Goal: Task Accomplishment & Management: Use online tool/utility

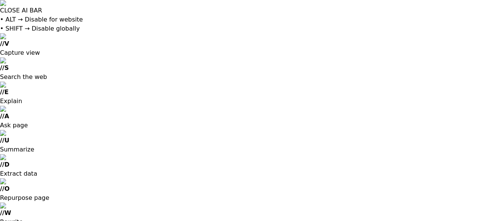
type textarea "x"
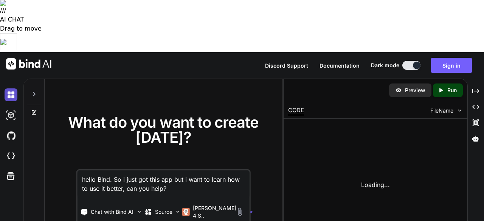
type textarea "hello Bind. So i just got this app but i want to learn how to use it better, ca…"
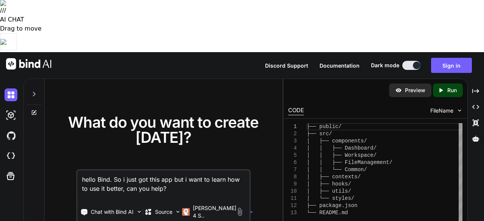
click at [446, 84] on div "Created with Pixso. Run" at bounding box center [448, 91] width 30 height 14
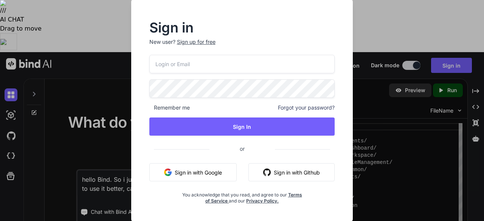
click at [182, 172] on button "Sign in with Google" at bounding box center [192, 172] width 87 height 18
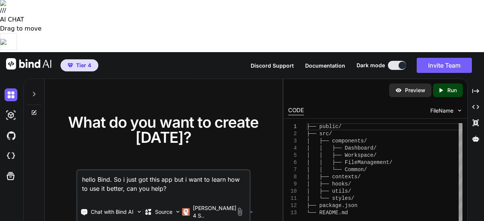
click at [453, 87] on p "Run" at bounding box center [451, 91] width 9 height 8
click at [422, 87] on p "Preview" at bounding box center [415, 91] width 20 height 8
click at [418, 87] on p "Preview" at bounding box center [415, 91] width 20 height 8
click at [14, 150] on img at bounding box center [11, 156] width 13 height 13
click at [11, 109] on img at bounding box center [11, 115] width 13 height 13
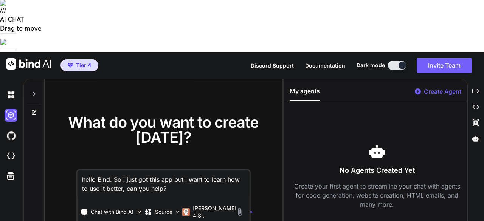
click at [445, 87] on div "Create Agent" at bounding box center [438, 94] width 47 height 14
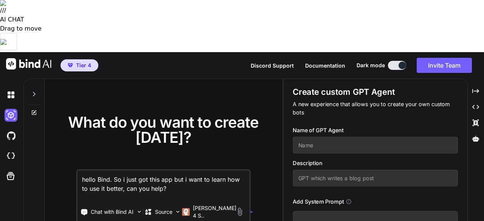
click at [369, 137] on input "text" at bounding box center [375, 145] width 165 height 17
type input "t"
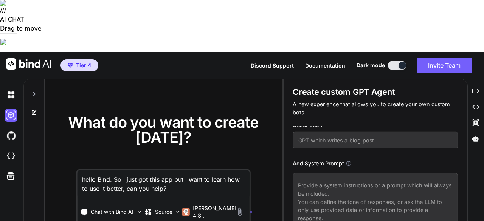
click at [349, 161] on icon at bounding box center [349, 164] width 6 height 6
click at [348, 161] on icon at bounding box center [349, 164] width 6 height 6
click at [351, 161] on icon at bounding box center [349, 164] width 6 height 6
click at [346, 160] on div "Add System Prompt" at bounding box center [375, 164] width 165 height 8
click at [356, 160] on div "Add System Prompt" at bounding box center [375, 164] width 165 height 8
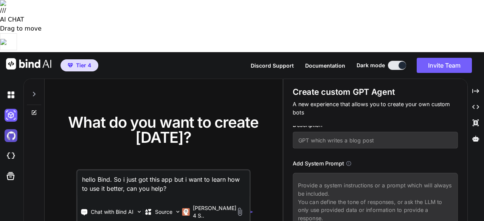
click at [10, 129] on img at bounding box center [11, 135] width 13 height 13
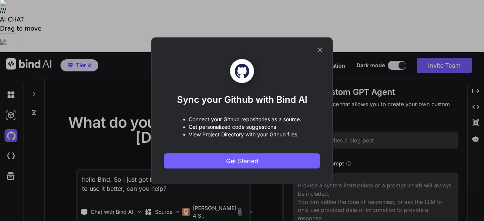
click at [321, 50] on icon at bounding box center [320, 50] width 8 height 8
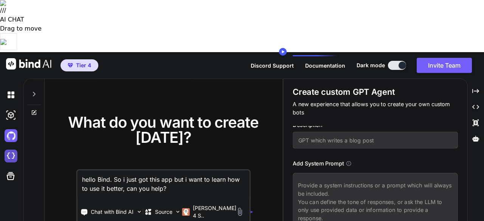
click at [11, 150] on img at bounding box center [11, 156] width 13 height 13
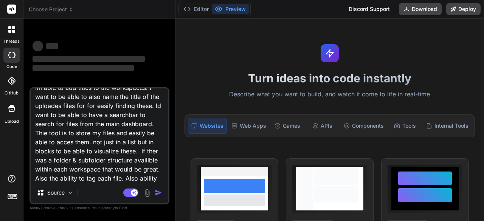
scroll to position [74, 0]
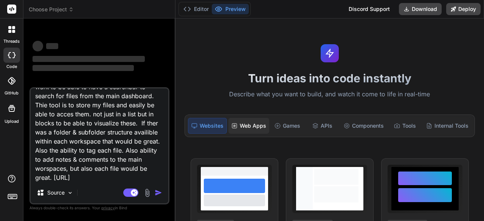
click at [249, 125] on div "Web Apps" at bounding box center [248, 126] width 41 height 16
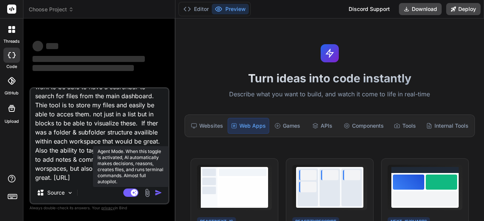
click at [130, 191] on rect at bounding box center [130, 193] width 15 height 8
click at [127, 193] on icon at bounding box center [128, 193] width 4 height 4
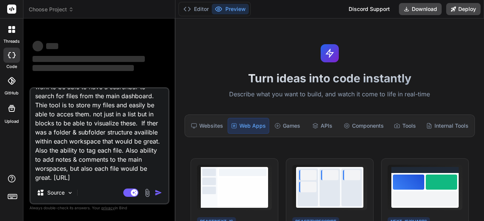
click at [108, 196] on div "Source" at bounding box center [100, 194] width 138 height 18
click at [105, 195] on div "Source" at bounding box center [100, 194] width 138 height 18
click at [84, 152] on textarea "I want to create an app fo i can upload documents, video, audio files and even …" at bounding box center [100, 135] width 138 height 94
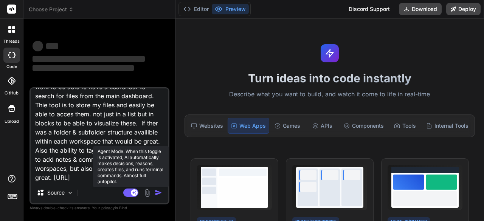
click at [129, 195] on rect at bounding box center [130, 193] width 15 height 8
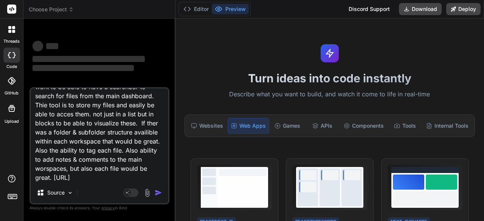
click at [10, 41] on label "threads" at bounding box center [11, 41] width 16 height 6
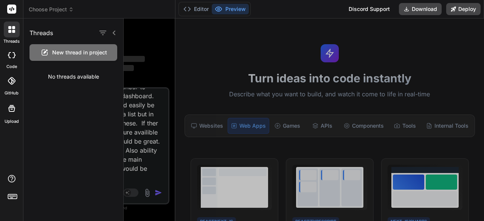
click at [13, 33] on div at bounding box center [12, 30] width 16 height 16
click at [14, 56] on icon at bounding box center [12, 55] width 8 height 6
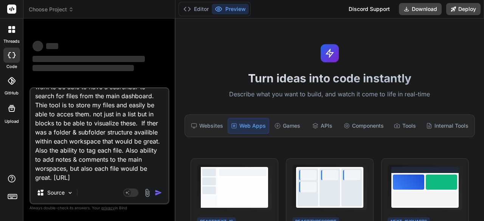
click at [14, 55] on icon at bounding box center [12, 55] width 8 height 6
click at [9, 55] on icon at bounding box center [12, 55] width 8 height 6
type textarea "x"
click at [44, 54] on div "‌" at bounding box center [100, 58] width 135 height 9
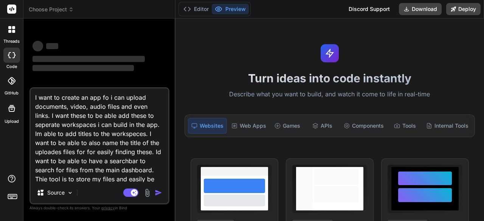
click at [62, 127] on textarea "I want to create an app fo i can upload documents, video, audio files and even …" at bounding box center [100, 135] width 138 height 94
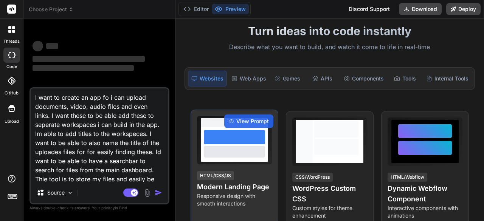
scroll to position [51, 0]
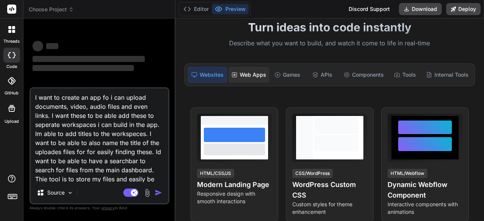
click at [247, 72] on div "Web Apps" at bounding box center [248, 75] width 41 height 16
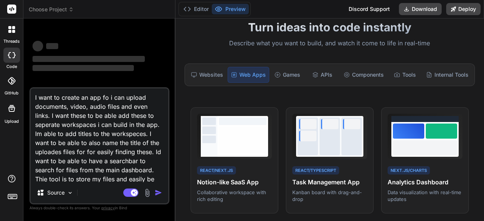
click at [131, 150] on textarea "I want to create an app fo i can upload documents, video, audio files and even …" at bounding box center [100, 135] width 138 height 94
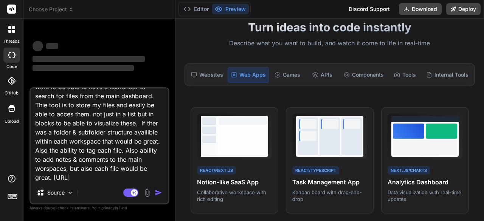
click at [152, 173] on textarea "I want to create an app fo i can upload documents, video, audio files and even …" at bounding box center [100, 135] width 138 height 94
click at [150, 179] on textarea "I want to create an app fo i can upload documents, video, audio files and even …" at bounding box center [100, 135] width 138 height 94
click at [8, 214] on div "threads code GitHub Upload" at bounding box center [11, 110] width 23 height 221
click at [13, 214] on div "threads code GitHub Upload" at bounding box center [11, 110] width 23 height 221
click at [14, 180] on icon at bounding box center [11, 178] width 9 height 9
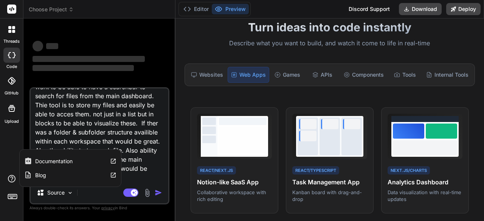
click at [11, 201] on icon at bounding box center [12, 196] width 11 height 11
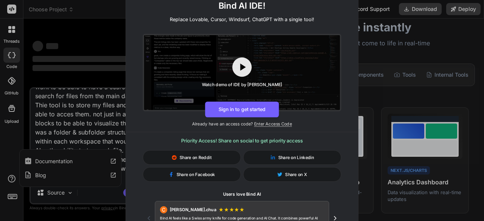
click at [12, 212] on div "🚀 Create and Deploy FullStack Applications with Bind AI IDE! Replace Lovable, C…" at bounding box center [242, 110] width 484 height 221
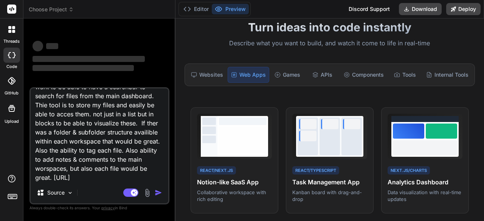
click at [16, 210] on div "threads code GitHub Upload" at bounding box center [11, 110] width 23 height 221
click at [14, 162] on div "threads code GitHub Upload" at bounding box center [11, 110] width 23 height 221
click at [15, 197] on rect at bounding box center [15, 197] width 1 height 1
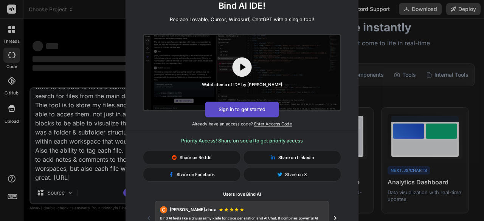
click at [256, 110] on button "Sign in to get started" at bounding box center [242, 110] width 74 height 16
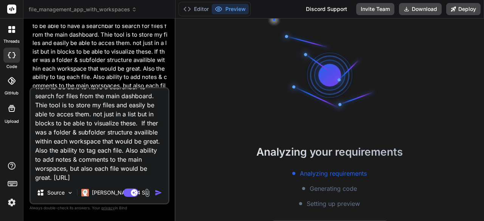
scroll to position [0, 0]
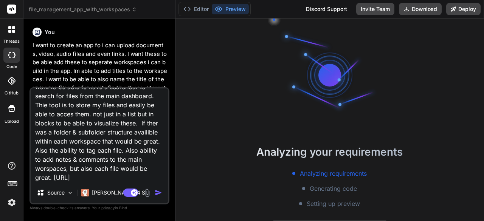
click at [45, 61] on p "I want to create an app fo i can upload documents, video, audio files and even …" at bounding box center [100, 105] width 135 height 128
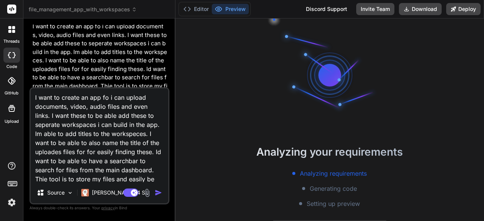
drag, startPoint x: 117, startPoint y: 177, endPoint x: 9, endPoint y: 39, distance: 175.4
click at [9, 39] on div "threads code GitHub Upload file_management_app_with_workspaces Created with Pix…" at bounding box center [242, 110] width 484 height 221
type textarea "x"
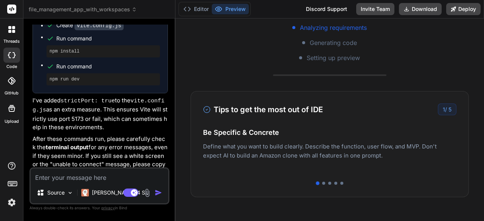
scroll to position [148, 0]
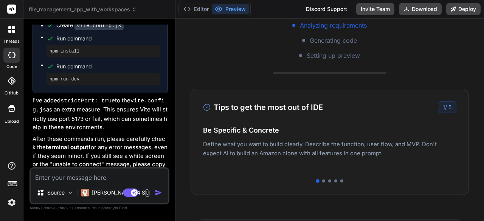
click at [442, 106] on div "1 / 5" at bounding box center [447, 107] width 19 height 12
click at [449, 107] on div "1 / 5" at bounding box center [447, 107] width 19 height 12
click at [421, 141] on h4 "Easy Deployment" at bounding box center [329, 138] width 253 height 10
click at [369, 146] on div "Easy Deployment Deploy your Next.js and React projects to Vercel. For Node.js b…" at bounding box center [329, 149] width 253 height 33
click at [322, 180] on div at bounding box center [323, 181] width 3 height 3
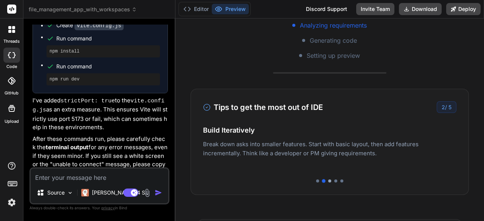
click at [328, 182] on div at bounding box center [329, 181] width 3 height 3
click at [334, 182] on div at bounding box center [329, 181] width 253 height 3
click at [334, 180] on div at bounding box center [335, 181] width 3 height 3
click at [328, 180] on div at bounding box center [329, 181] width 3 height 3
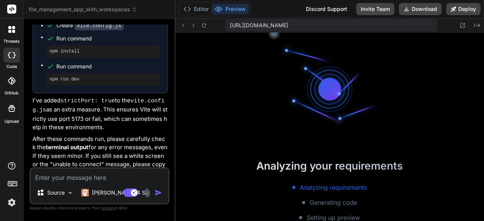
scroll to position [219, 0]
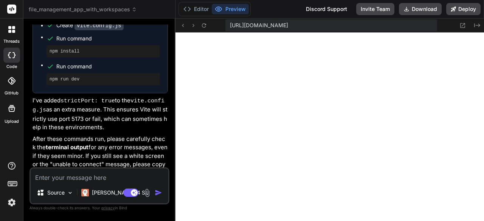
click at [234, 8] on button "Preview" at bounding box center [230, 9] width 37 height 11
click at [13, 54] on icon at bounding box center [12, 55] width 8 height 6
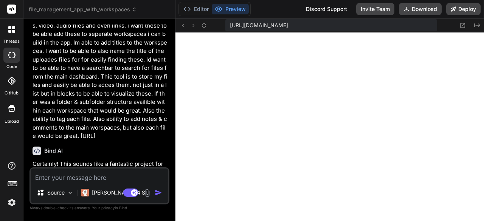
scroll to position [0, 0]
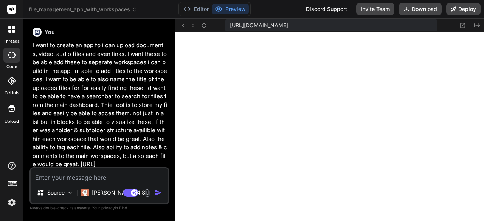
click at [127, 9] on span "file_management_app_with_workspaces" at bounding box center [83, 10] width 108 height 8
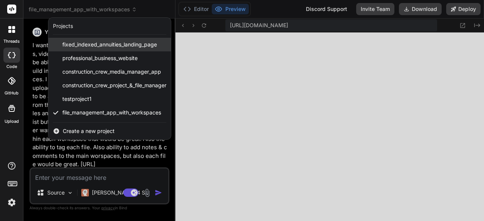
click at [82, 46] on span "fixed_indexed_annuities_landing_page" at bounding box center [109, 45] width 95 height 8
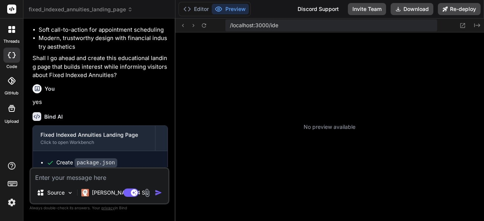
scroll to position [367, 0]
type textarea "x"
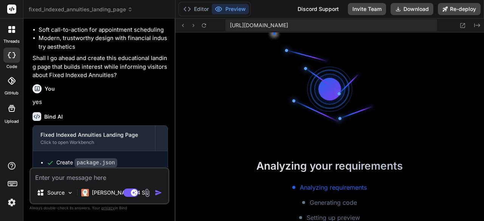
scroll to position [494, 0]
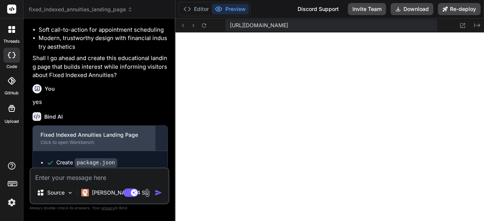
click at [70, 146] on div "Click to open Workbench" at bounding box center [93, 143] width 107 height 6
click at [68, 147] on div "Fixed Indexed Annuities Landing Page Click to open Workbench" at bounding box center [94, 138] width 122 height 25
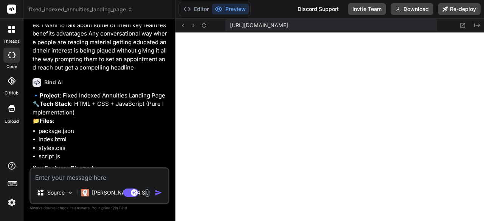
scroll to position [0, 0]
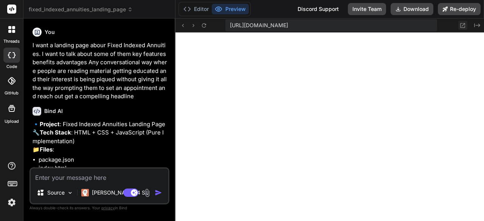
click at [462, 26] on icon at bounding box center [462, 25] width 6 height 6
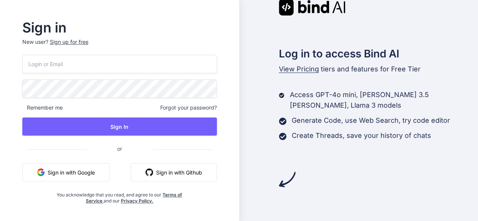
click at [56, 171] on button "Sign in with Google" at bounding box center [65, 172] width 87 height 18
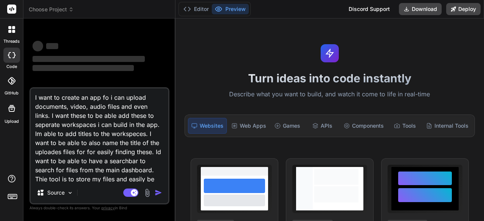
type textarea "x"
click at [365, 127] on div "Components" at bounding box center [364, 126] width 46 height 16
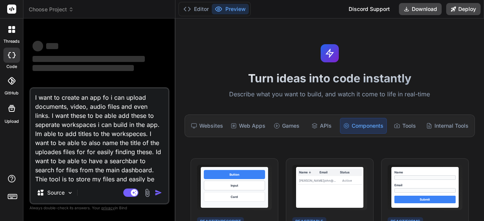
click at [53, 8] on span "Choose Project" at bounding box center [51, 10] width 45 height 8
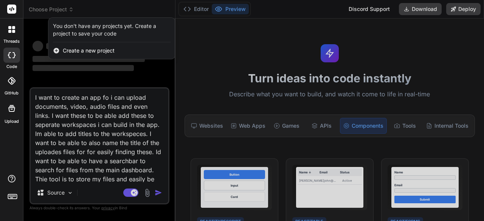
click at [73, 47] on span "Create a new project" at bounding box center [89, 51] width 52 height 8
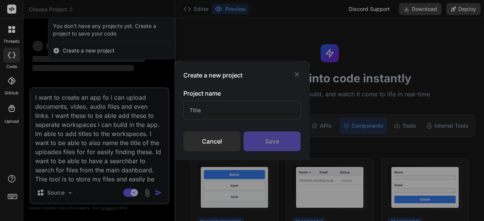
click at [278, 110] on input "text" at bounding box center [241, 110] width 117 height 19
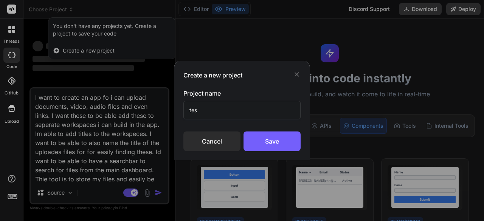
type input "test"
click at [285, 143] on div "Save" at bounding box center [272, 142] width 57 height 20
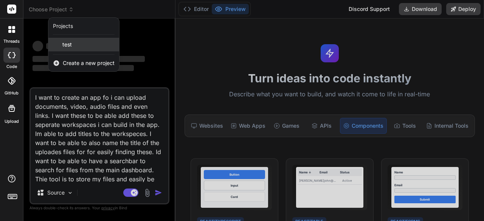
click at [65, 47] on span "test" at bounding box center [66, 45] width 9 height 8
type textarea "x"
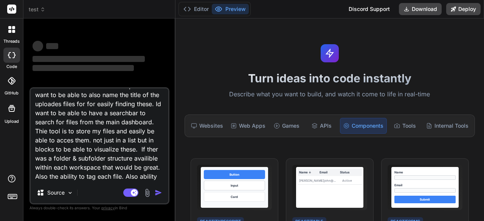
scroll to position [74, 0]
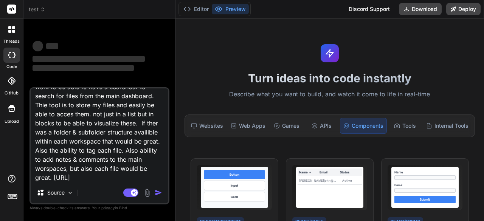
click at [116, 178] on textarea "I want to create an app fo i can upload documents, video, audio files and even …" at bounding box center [100, 135] width 138 height 94
type textarea "I want to create an app fo i can upload documents, video, audio files and even …"
type textarea "x"
type textarea "I want to create an app fo i can upload documents, video, audio files and even …"
type textarea "x"
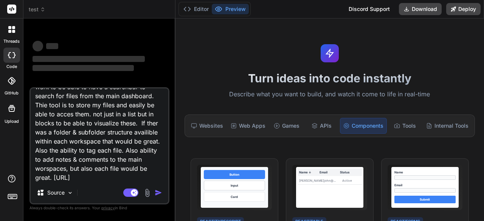
type textarea "I want to create an app fo i can upload documents, video, audio files and even …"
type textarea "x"
type textarea "I want to create an app fo i can upload documents, video, audio files and even …"
type textarea "x"
type textarea "I want to create an app fo i can upload documents, video, audio files and even …"
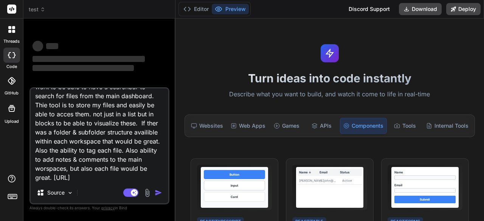
type textarea "x"
type textarea "I want to create an app fo i can upload documents, video, audio files and even …"
type textarea "x"
type textarea "I want to create an app fo i can upload documents, video, audio files and even …"
type textarea "x"
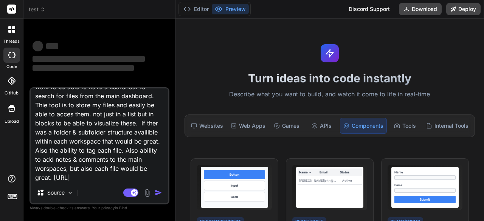
type textarea "I want to create an app fo i can upload documents, video, audio files and even …"
type textarea "x"
type textarea "I want to create an app fo i can upload documents, video, audio files and even …"
type textarea "x"
type textarea "I want to create an app fo i can upload documents, video, audio files and even …"
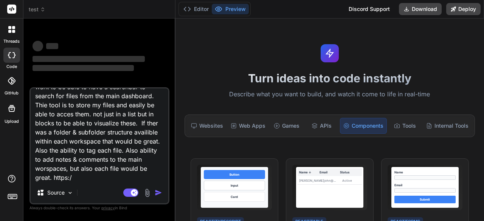
type textarea "x"
type textarea "I want to create an app fo i can upload documents, video, audio files and even …"
type textarea "x"
type textarea "I want to create an app fo i can upload documents, video, audio files and even …"
type textarea "x"
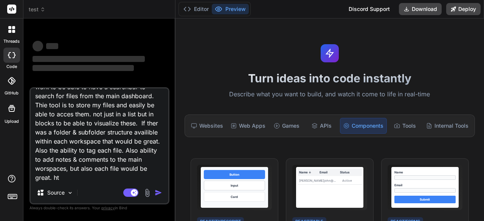
type textarea "I want to create an app fo i can upload documents, video, audio files and even …"
type textarea "x"
type textarea "I want to create an app fo i can upload documents, video, audio files and even …"
type textarea "x"
type textarea "I want to create an app fo i can upload documents, video, audio files and even …"
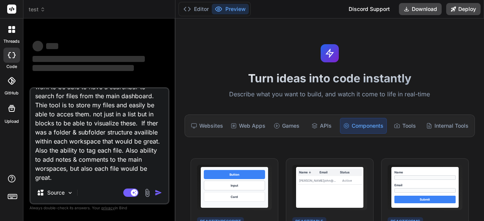
type textarea "x"
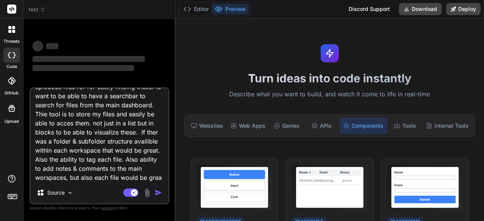
type textarea "I want to create an app fo i can upload documents, video, audio files and even …"
type textarea "x"
type textarea "I want to create an app fo i can upload documents, video, audio files and even …"
type textarea "x"
type textarea "I want to create an app fo i can upload documents, video, audio files and even …"
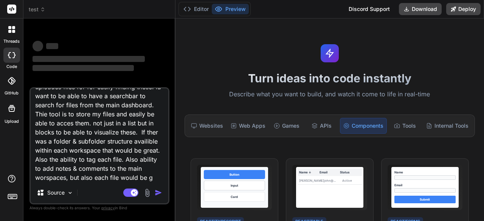
type textarea "x"
type textarea "I want to create an app fo i can upload documents, video, audio files and even …"
type textarea "x"
type textarea "I want to create an app fo i can upload documents, video, audio files and even …"
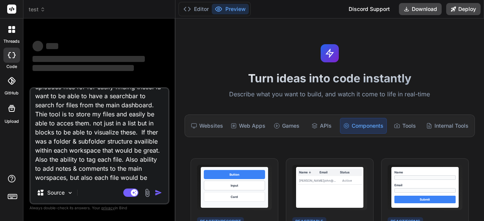
type textarea "x"
type textarea "I want to create an app fo i can upload documents, video, audio files and even …"
type textarea "x"
type textarea "I want to create an app fo i can upload documents, video, audio files and even …"
type textarea "x"
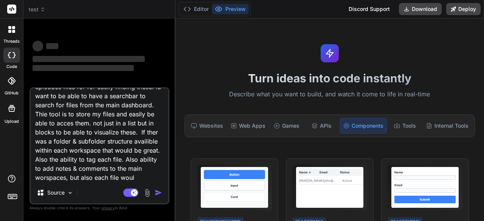
type textarea "I want to create an app fo i can upload documents, video, audio files and even …"
type textarea "x"
type textarea "I want to create an app fo i can upload documents, video, audio files and even …"
type textarea "x"
type textarea "I want to create an app fo i can upload documents, video, audio files and even …"
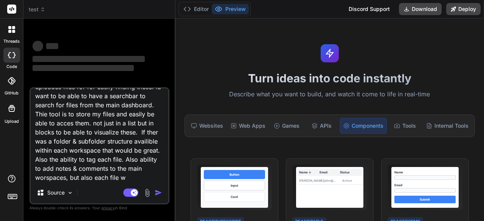
type textarea "x"
type textarea "I want to create an app fo i can upload documents, video, audio files and even …"
type textarea "x"
type textarea "I want to create an app fo i can upload documents, video, audio files and even …"
type textarea "x"
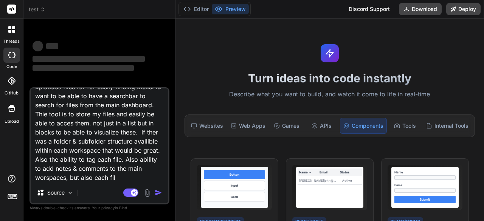
type textarea "I want to create an app fo i can upload documents, video, audio files and even …"
type textarea "x"
type textarea "I want to create an app fo i can upload documents, video, audio files and even …"
type textarea "x"
type textarea "I want to create an app fo i can upload documents, video, audio files and even …"
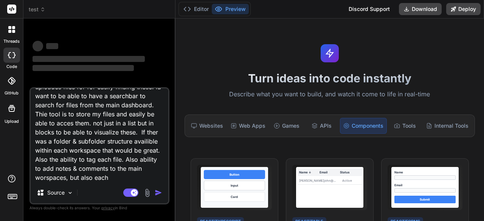
type textarea "x"
type textarea "I want to create an app fo i can upload documents, video, audio files and even …"
type textarea "x"
type textarea "I want to create an app fo i can upload documents, video, audio files and even …"
type textarea "x"
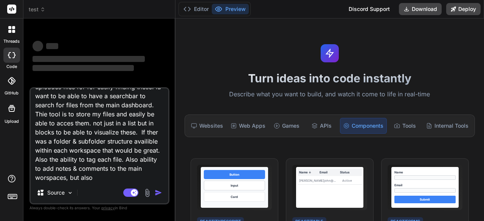
type textarea "I want to create an app fo i can upload documents, video, audio files and even …"
type textarea "x"
type textarea "I want to create an app fo i can upload documents, video, audio files and even …"
type textarea "x"
type textarea "I want to create an app fo i can upload documents, video, audio files and even …"
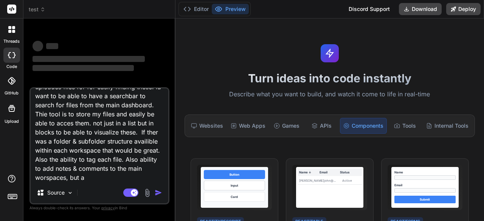
type textarea "x"
type textarea "I want to create an app fo i can upload documents, video, audio files and even …"
type textarea "x"
type textarea "I want to create an app fo i can upload documents, video, audio files and even …"
type textarea "x"
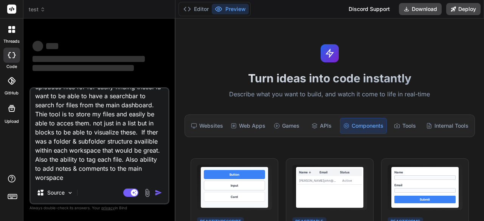
type textarea "I want to create an app fo i can upload documents, video, audio files and even …"
type textarea "x"
type textarea "I want to create an app fo i can upload documents, video, audio files and even …"
type textarea "x"
type textarea "I want to create an app fo i can upload documents, video, audio files and even …"
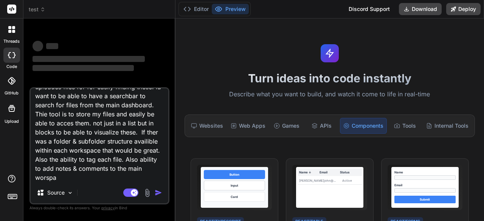
type textarea "x"
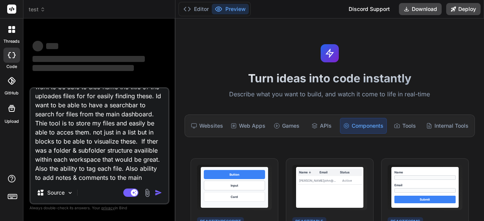
type textarea "I want to create an app fo i can upload documents, video, audio files and even …"
type textarea "x"
type textarea "I want to create an app fo i can upload documents, video, audio files and even …"
type textarea "x"
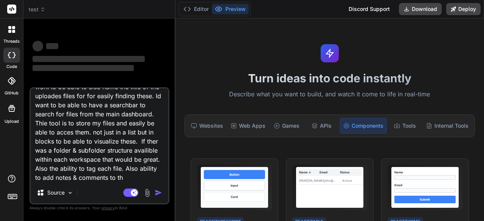
type textarea "I want to create an app fo i can upload documents, video, audio files and even …"
type textarea "x"
type textarea "I want to create an app fo i can upload documents, video, audio files and even …"
type textarea "x"
type textarea "I want to create an app fo i can upload documents, video, audio files and even …"
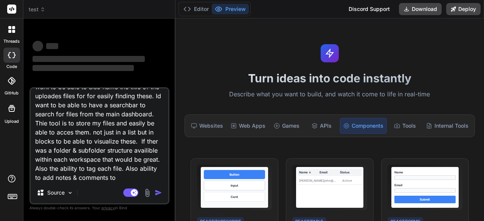
type textarea "x"
type textarea "I want to create an app fo i can upload documents, video, audio files and even …"
type textarea "x"
type textarea "I want to create an app fo i can upload documents, video, audio files and even …"
type textarea "x"
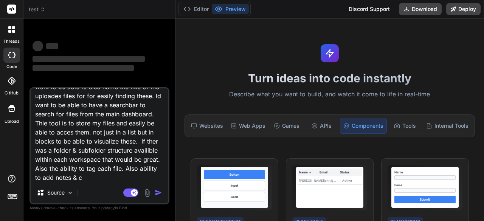
type textarea "I want to create an app fo i can upload documents, video, audio files and even …"
type textarea "x"
type textarea "I want to create an app fo i can upload documents, video, audio files and even …"
type textarea "x"
type textarea "I want to create an app fo i can upload documents, video, audio files and even …"
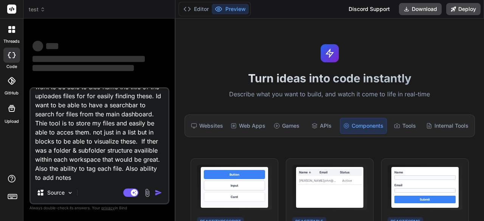
type textarea "x"
type textarea "I want to create an app fo i can upload documents, video, audio files and even …"
type textarea "x"
type textarea "I want to create an app fo i can upload documents, video, audio files and even …"
type textarea "x"
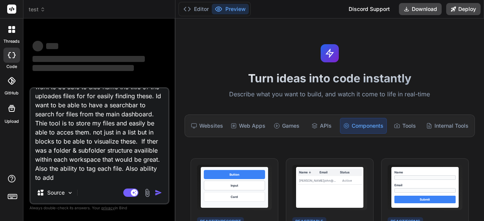
type textarea "I want to create an app fo i can upload documents, video, audio files and even …"
type textarea "x"
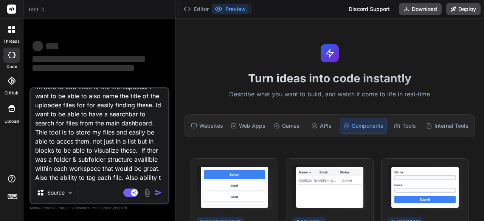
type textarea "I want to create an app fo i can upload documents, video, audio files and even …"
type textarea "x"
type textarea "I want to create an app fo i can upload documents, video, audio files and even …"
type textarea "x"
type textarea "I want to create an app fo i can upload documents, video, audio files and even …"
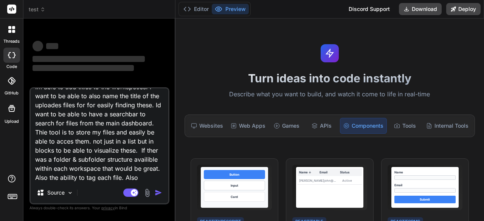
type textarea "x"
type textarea "I want to create an app fo i can upload documents, video, audio files and even …"
type textarea "x"
type textarea "I want to create an app fo i can upload documents, video, audio files and even …"
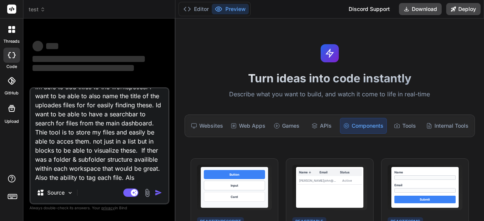
type textarea "x"
type textarea "I want to create an app fo i can upload documents, video, audio files and even …"
type textarea "x"
type textarea "I want to create an app fo i can upload documents, video, audio files and even …"
type textarea "x"
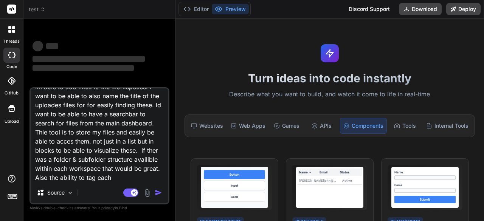
type textarea "I want to create an app fo i can upload documents, video, audio files and even …"
type textarea "x"
type textarea "I want to create an app fo i can upload documents, video, audio files and even …"
type textarea "x"
type textarea "I want to create an app fo i can upload documents, video, audio files and even …"
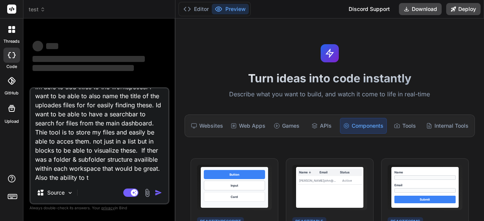
type textarea "x"
type textarea "I want to create an app fo i can upload documents, video, audio files and even …"
type textarea "x"
type textarea "I want to create an app fo i can upload documents, video, audio files and even …"
type textarea "x"
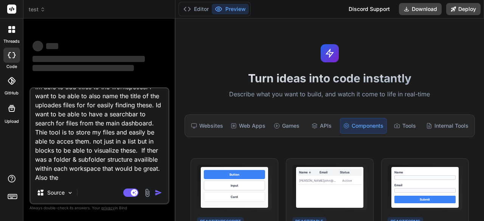
type textarea "I want to create an app fo i can upload documents, video, audio files and even …"
type textarea "x"
type textarea "I want to create an app fo i can upload documents, video, audio files and even …"
type textarea "x"
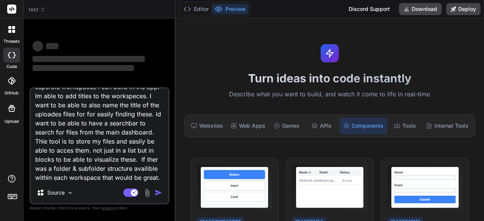
type textarea "I want to create an app fo i can upload documents, video, audio files and even …"
type textarea "x"
type textarea "I want to create an app fo i can upload documents, video, audio files and even …"
type textarea "x"
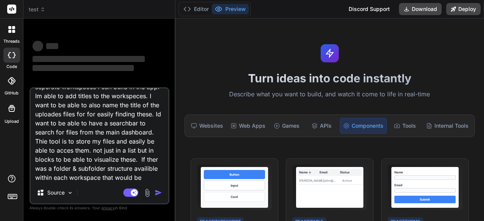
type textarea "I want to create an app fo i can upload documents, video, audio files and even …"
type textarea "x"
type textarea "I want to create an app fo i can upload documents, video, audio files and even …"
type textarea "x"
type textarea "I want to create an app fo i can upload documents, video, audio files and even …"
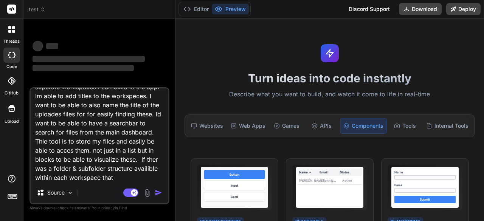
type textarea "x"
type textarea "I want to create an app fo i can upload documents, video, audio files and even …"
type textarea "x"
type textarea "I want to create an app fo i can upload documents, video, audio files and even …"
type textarea "x"
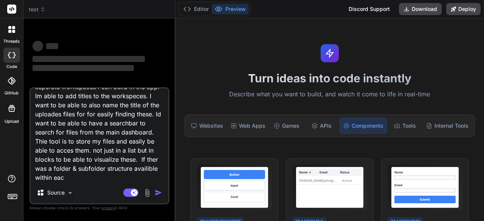
type textarea "I want to create an app fo i can upload documents, video, audio files and even …"
type textarea "x"
type textarea "I want to create an app fo i can upload documents, video, audio files and even …"
type textarea "x"
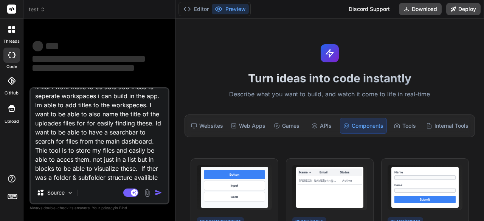
type textarea "I want to create an app fo i can upload documents, video, audio files and even …"
type textarea "x"
type textarea "I want to create an app fo i can upload documents, video, audio files and even …"
type textarea "x"
type textarea "I want to create an app fo i can upload documents, video, audio files and even …"
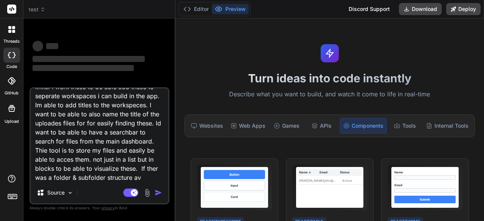
type textarea "x"
type textarea "I want to create an app fo i can upload documents, video, audio files and even …"
type textarea "x"
type textarea "I want to create an app fo i can upload documents, video, audio files and even …"
type textarea "x"
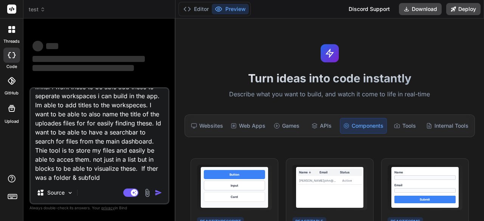
scroll to position [29, 0]
type textarea "I want to create an app fo i can upload documents, video, audio files and even …"
type textarea "x"
type textarea "I want to create an app fo i can upload documents, video, audio files and even …"
type textarea "x"
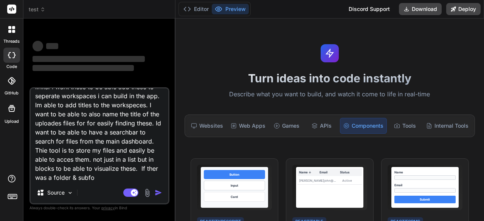
type textarea "I want to create an app fo i can upload documents, video, audio files and even …"
type textarea "x"
type textarea "I want to create an app fo i can upload documents, video, audio files and even …"
type textarea "x"
type textarea "I want to create an app fo i can upload documents, video, audio files and even …"
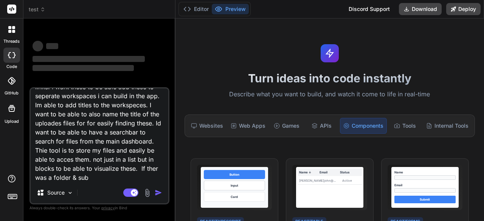
type textarea "x"
type textarea "I want to create an app fo i can upload documents, video, audio files and even …"
type textarea "x"
type textarea "I want to create an app fo i can upload documents, video, audio files and even …"
type textarea "x"
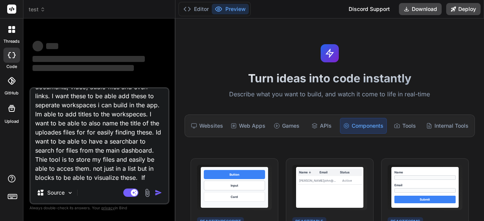
type textarea "I want to create an app fo i can upload documents, video, audio files and even …"
type textarea "x"
type textarea "I want to create an app fo i can upload documents, video, audio files and even …"
type textarea "x"
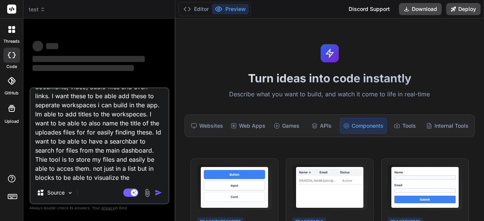
type textarea "I want to create an app fo i can upload documents, video, audio files and even …"
type textarea "x"
type textarea "I want to create an app fo i can upload documents, video, audio files and even …"
type textarea "x"
type textarea "I want to create an app fo i can upload documents, video, audio files and even …"
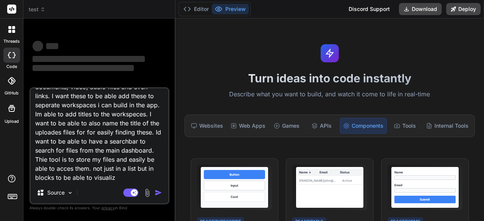
type textarea "x"
type textarea "I want to create an app fo i can upload documents, video, audio files and even …"
type textarea "x"
type textarea "I want to create an app fo i can upload documents, video, audio files and even …"
type textarea "x"
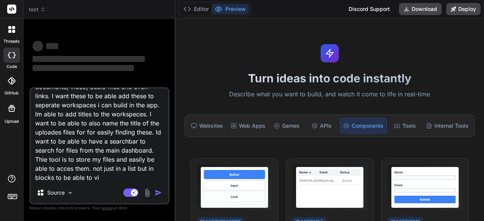
type textarea "I want to create an app fo i can upload documents, video, audio files and even …"
type textarea "x"
type textarea "I want to create an app fo i can upload documents, video, audio files and even …"
type textarea "x"
type textarea "I want to create an app fo i can upload documents, video, audio files and even …"
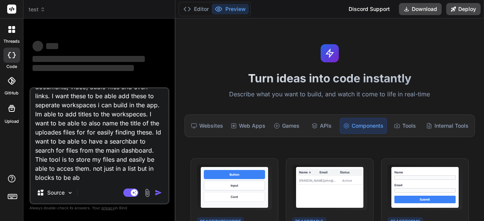
type textarea "x"
type textarea "I want to create an app fo i can upload documents, video, audio files and even …"
click at [13, 143] on div "threads code GitHub Upload" at bounding box center [11, 110] width 23 height 221
click at [6, 140] on div "threads code GitHub Upload" at bounding box center [11, 110] width 23 height 221
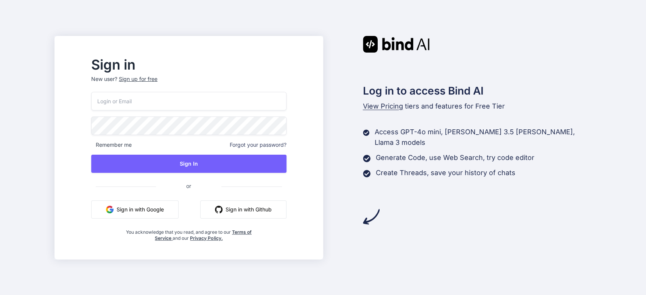
type input "[EMAIL_ADDRESS][DOMAIN_NAME]"
click at [113, 212] on img "button" at bounding box center [110, 210] width 8 height 8
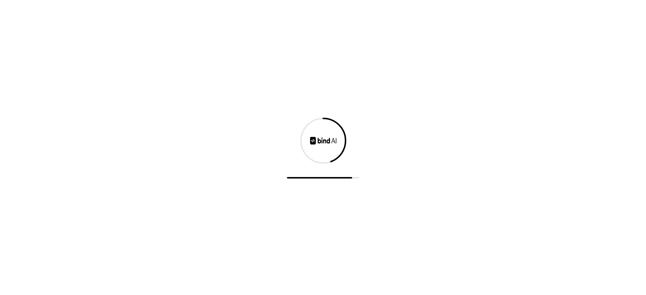
click at [73, 104] on div at bounding box center [323, 147] width 646 height 295
click at [69, 106] on div at bounding box center [323, 147] width 646 height 295
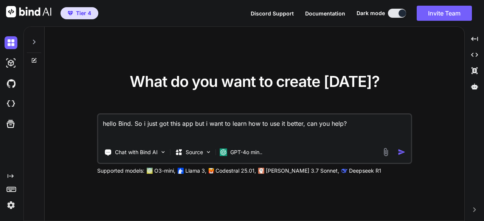
type textarea "x"
click at [362, 123] on textarea "hello Bind. So i just got this app but i want to learn how to use it better, ca…" at bounding box center [254, 129] width 313 height 28
type textarea "hello Bind. So i just got this app but i want to learn how to use it better, ca…"
type textarea "x"
type textarea "hello Bind. So i just got this app but i want to learn how to use it better, ca…"
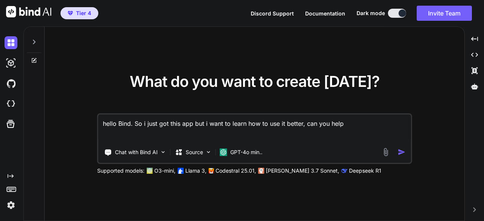
type textarea "x"
type textarea "hello Bind. So i just got this app but i want to learn how to use it better, ca…"
type textarea "x"
type textarea "hello Bind. So i just got this app but i want to learn how to use it better, ca…"
type textarea "x"
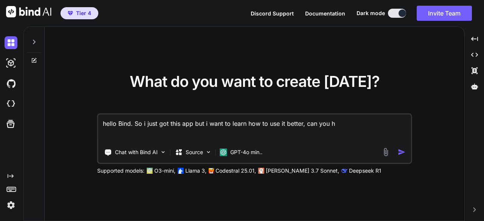
type textarea "hello Bind. So i just got this app but i want to learn how to use it better, ca…"
type textarea "x"
type textarea "hello Bind. So i just got this app but i want to learn how to use it better, ca…"
type textarea "x"
type textarea "hello Bind. So i just got this app but i want to learn how to use it better, ca…"
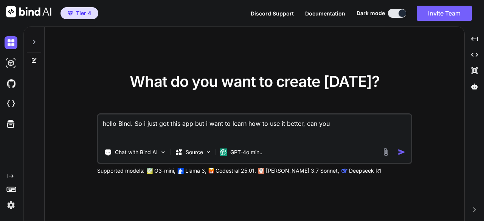
type textarea "x"
type textarea "hello Bind. So i just got this app but i want to learn how to use it better, ca…"
type textarea "x"
type textarea "hello Bind. So i just got this app but i want to learn how to use it better, can"
type textarea "x"
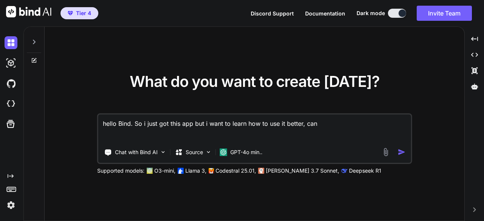
type textarea "hello Bind. So i just got this app but i want to learn how to use it better, can"
type textarea "x"
type textarea "hello Bind. So i just got this app but i want to learn how to use it better, ca"
type textarea "x"
type textarea "hello Bind. So i just got this app but i want to learn how to use it better, c"
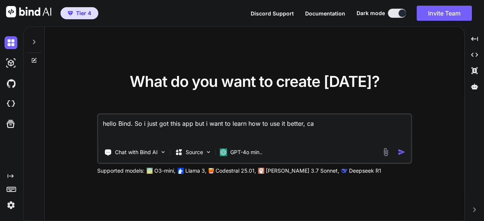
type textarea "x"
type textarea "hello Bind. So i just got this app but i want to learn how to use it better,"
type textarea "x"
type textarea "hello Bind. So i just got this app but i want to learn how to use it better,"
type textarea "x"
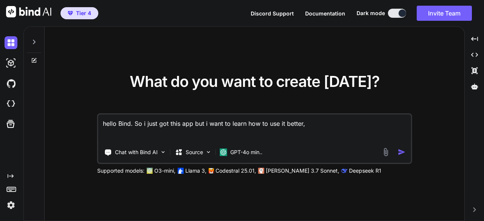
type textarea "hello Bind. So i just got this app but i want to learn how to use it better"
type textarea "x"
type textarea "hello Bind. So i just got this app but i want to learn how to use it bette"
type textarea "x"
type textarea "hello Bind. So i just got this app but i want to learn how to use it bett"
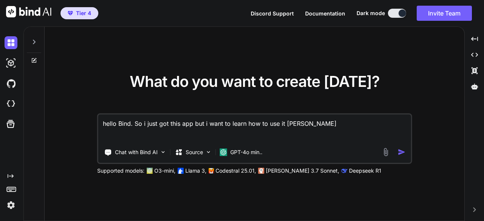
type textarea "x"
type textarea "hello Bind. So i just got this app but i want to learn how to use it bet"
type textarea "x"
type textarea "hello Bind. So i just got this app but i want to learn how to use it be"
type textarea "x"
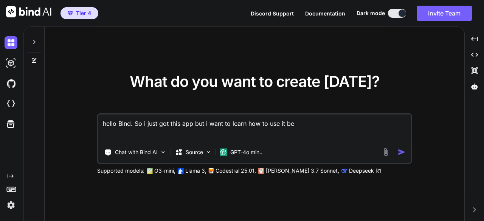
type textarea "hello Bind. So i just got this app but i want to learn how to use it b"
type textarea "x"
type textarea "hello Bind. So i just got this app but i want to learn how to use it"
type textarea "x"
type textarea "hello Bind. So i just got this app but i want to learn how to use it"
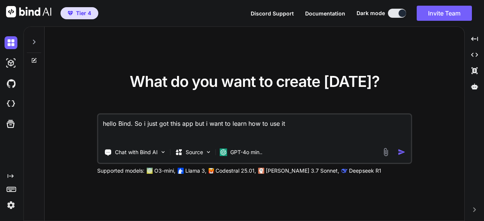
type textarea "x"
type textarea "hello Bind. So i just got this app but i want to learn how to use i"
type textarea "x"
type textarea "hello Bind. So i just got this app but i want to learn how to use"
type textarea "x"
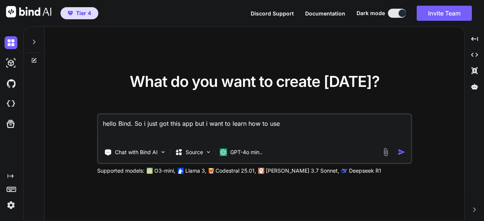
type textarea "hello Bind. So i just got this app but i want to learn how to use"
type textarea "x"
type textarea "hello Bind. So i just got this app but i want to learn how to us"
type textarea "x"
type textarea "hello Bind. So i just got this app but i want to learn how to u"
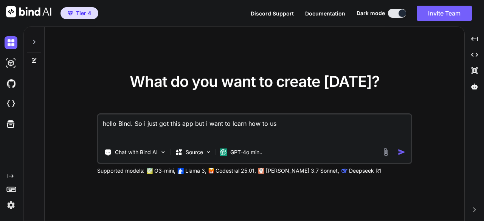
type textarea "x"
type textarea "hello Bind. So i just got this app but i want to learn how to"
type textarea "x"
type textarea "hello Bind. So i just got this app but i want to learn how to"
type textarea "x"
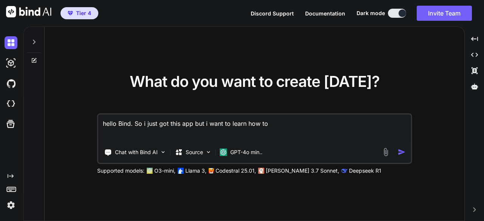
type textarea "hello Bind. So i just got this app but i want to learn how t"
type textarea "x"
type textarea "hello Bind. So i just got this app but i want to learn how"
type textarea "x"
type textarea "hello Bind. So i just got this app but i want to learn how"
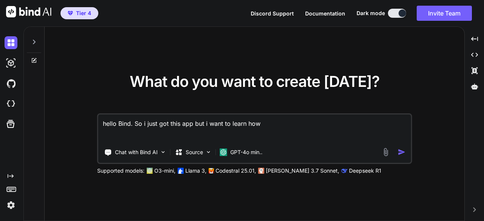
type textarea "x"
type textarea "hello Bind. So i just got this app but i want to learn ho"
type textarea "x"
type textarea "hello Bind. So i just got this app but i want to learn h"
type textarea "x"
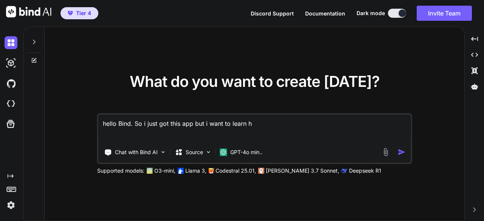
type textarea "hello Bind. So i just got this app but i want to learn"
type textarea "x"
type textarea "hello Bind. So i just got this app but i want to learn"
type textarea "x"
type textarea "hello Bind. So i just got this app but i want to lear"
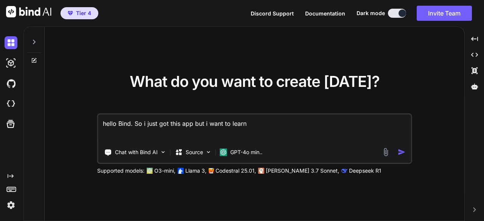
type textarea "x"
type textarea "hello Bind. So i just got this app but i want to lea"
type textarea "x"
type textarea "hello Bind. So i just got this app but i want to le"
type textarea "x"
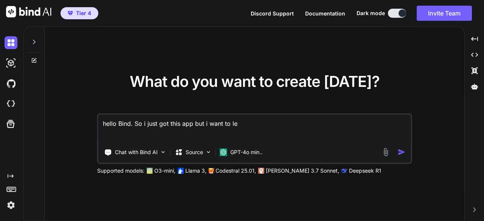
type textarea "hello Bind. So i just got this app but i want to l"
type textarea "x"
type textarea "hello Bind. So i just got this app but i want to"
type textarea "x"
type textarea "hello Bind. So i just got this app but i want to"
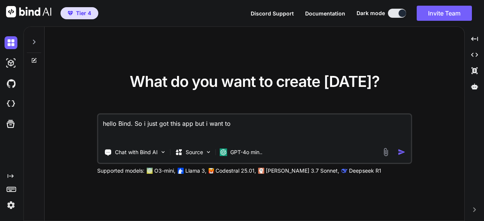
type textarea "x"
type textarea "hello Bind. So i just got this app but i want t"
type textarea "x"
type textarea "hello Bind. So i just got this app but i want"
type textarea "x"
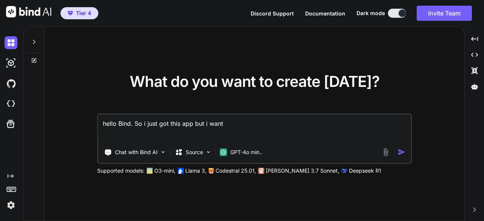
type textarea "hello Bind. So i just got this app but i want"
type textarea "x"
type textarea "hello Bind. So i just got this app but i wan"
type textarea "x"
type textarea "hello Bind. So i just got this app but i wa"
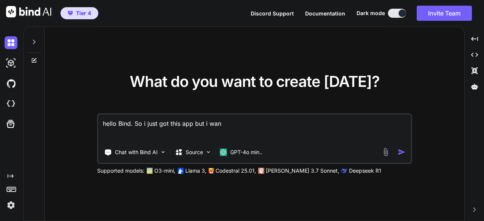
type textarea "x"
type textarea "hello Bind. So i just got this app but i w"
type textarea "x"
type textarea "hello Bind. So i just got this app but i"
type textarea "x"
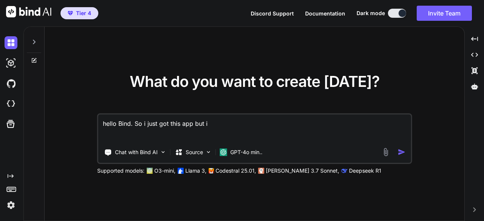
type textarea "hello Bind. So i just got this app but i"
type textarea "x"
type textarea "hello Bind. So i just got this app but"
type textarea "x"
type textarea "hello Bind. So i just got this app but"
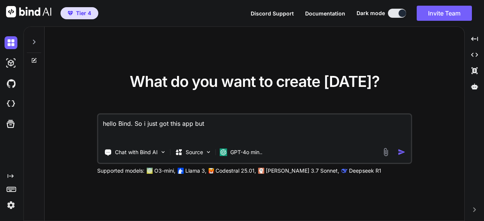
type textarea "x"
type textarea "hello Bind. So i just got this app bu"
type textarea "x"
type textarea "hello Bind. So i just got this app b"
type textarea "x"
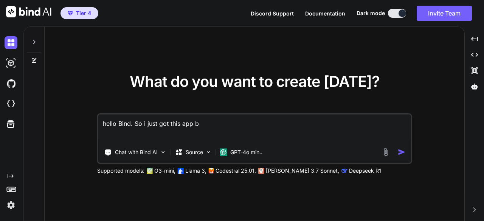
type textarea "hello Bind. So i just got this app"
type textarea "x"
type textarea "hello Bind. So i just got this app"
type textarea "x"
type textarea "hello Bind. So i just got this ap"
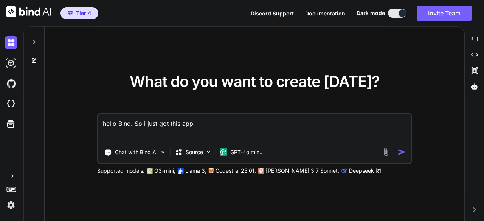
type textarea "x"
type textarea "hello Bind. So i just got this a"
type textarea "x"
type textarea "hello Bind. So i just got this"
type textarea "x"
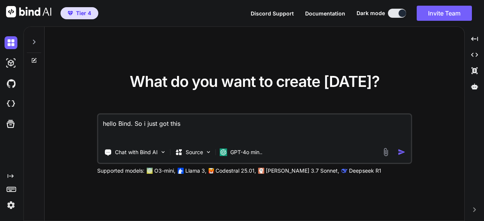
type textarea "hello Bind. So i just got this"
type textarea "x"
type textarea "hello Bind. So i just got thi"
type textarea "x"
type textarea "hello Bind. So i just got th"
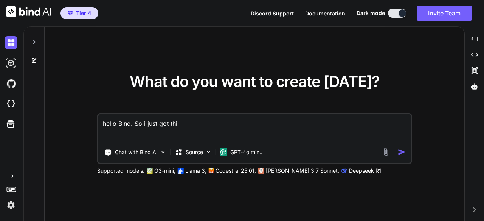
type textarea "x"
type textarea "hello Bind. So i just got t"
type textarea "x"
type textarea "hello Bind. So i just got"
type textarea "x"
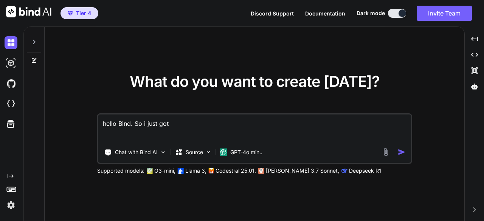
type textarea "hello Bind. So i just got"
type textarea "x"
type textarea "hello Bind. So i just go"
type textarea "x"
type textarea "hello Bind. So i just g"
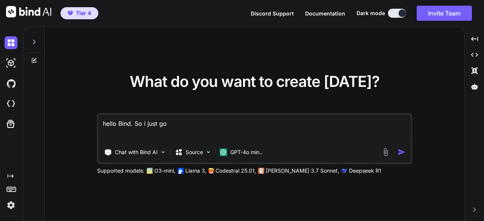
type textarea "x"
type textarea "hello Bind. So i just"
type textarea "x"
type textarea "hello Bind. So i just"
type textarea "x"
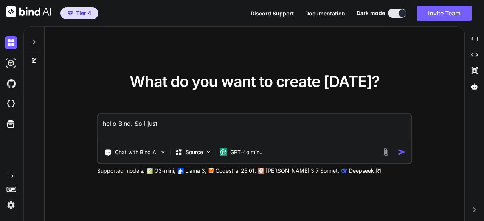
type textarea "hello Bind. So i jus"
type textarea "x"
type textarea "hello Bind. So i ju"
type textarea "x"
type textarea "hello Bind. So i j"
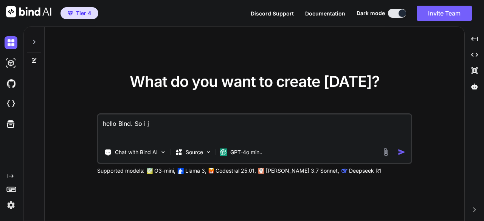
type textarea "x"
type textarea "hello Bind. So i"
type textarea "x"
type textarea "hello Bind. So i"
type textarea "x"
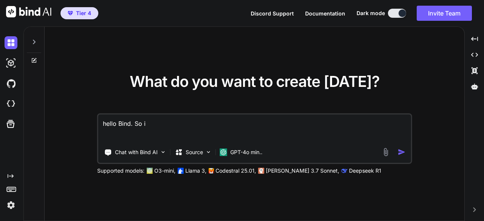
type textarea "hello Bind. So"
type textarea "x"
type textarea "hello Bind. So"
type textarea "x"
type textarea "hello Bind. S"
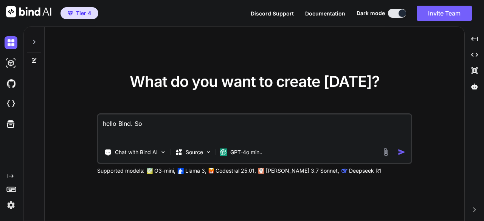
type textarea "x"
type textarea "hello Bind."
type textarea "x"
type textarea "hello Bind."
type textarea "x"
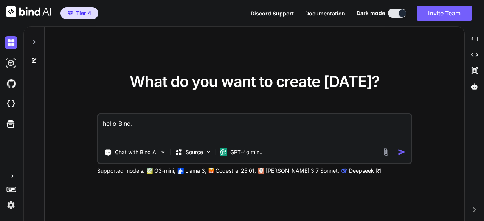
type textarea "hello Bind"
type textarea "x"
type textarea "hello Bin"
type textarea "x"
type textarea "hello Bi"
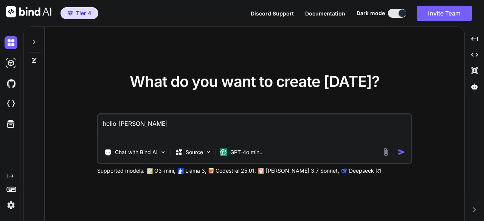
type textarea "x"
type textarea "hello B"
type textarea "x"
type textarea "hello"
type textarea "x"
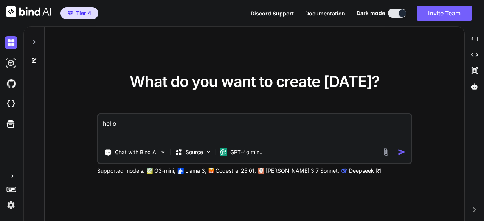
type textarea "hello"
type textarea "x"
type textarea "hell"
type textarea "x"
type textarea "hel"
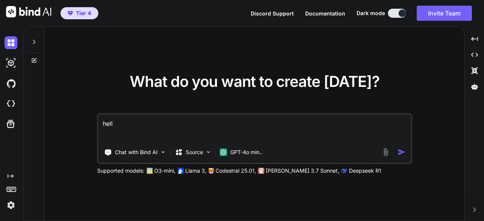
type textarea "x"
type textarea "he"
type textarea "x"
type textarea "h"
type textarea "x"
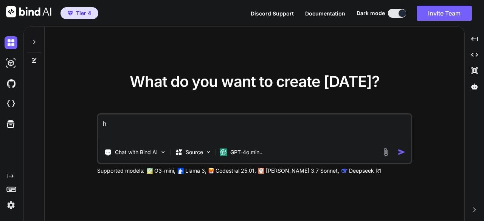
type textarea "x"
click at [11, 202] on img at bounding box center [11, 205] width 13 height 13
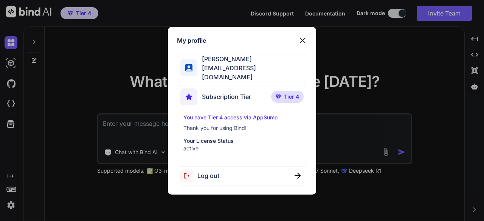
click at [304, 44] on img at bounding box center [302, 40] width 9 height 9
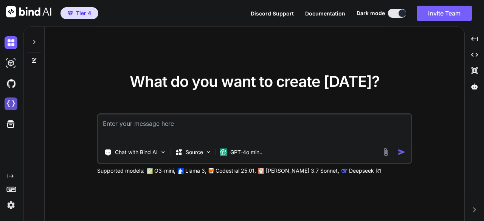
click at [11, 99] on img at bounding box center [11, 104] width 13 height 13
click at [108, 120] on textarea at bounding box center [254, 129] width 313 height 28
type textarea "w"
type textarea "x"
type textarea "we"
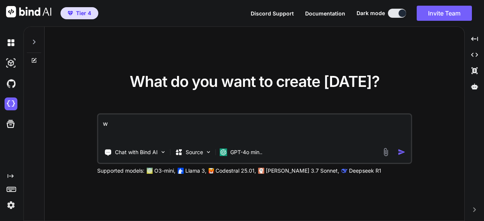
type textarea "x"
type textarea "wel"
type textarea "x"
type textarea "well"
type textarea "x"
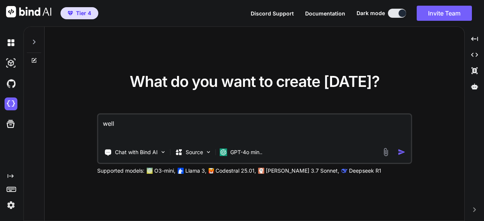
type textarea "well"
type textarea "x"
type textarea "well w"
type textarea "x"
type textarea "well wh"
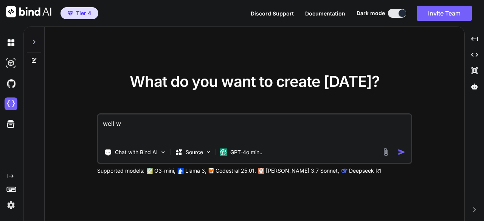
type textarea "x"
type textarea "well wha"
type textarea "x"
type textarea "well what"
type textarea "x"
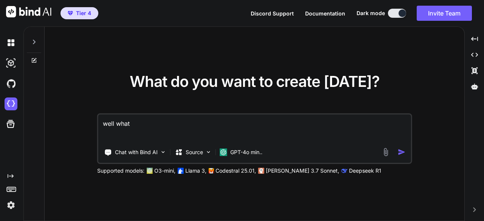
type textarea "well what"
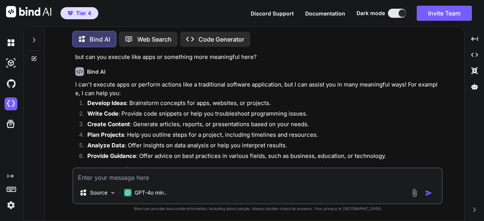
scroll to position [204, 0]
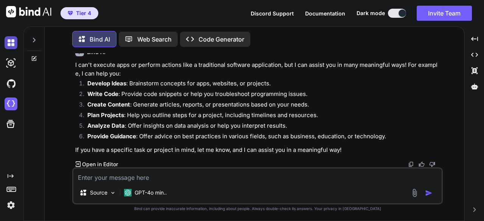
click at [7, 41] on img at bounding box center [11, 42] width 13 height 13
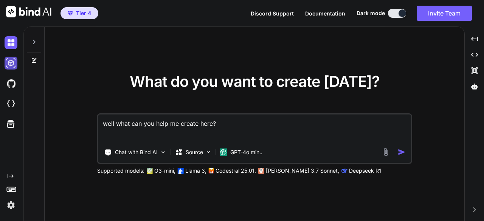
click at [9, 65] on img at bounding box center [11, 63] width 13 height 13
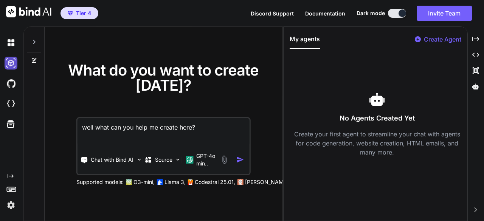
click at [12, 64] on img at bounding box center [11, 63] width 13 height 13
click at [11, 38] on img at bounding box center [11, 42] width 13 height 13
click at [11, 58] on img at bounding box center [11, 63] width 13 height 13
click at [6, 77] on img at bounding box center [11, 83] width 13 height 13
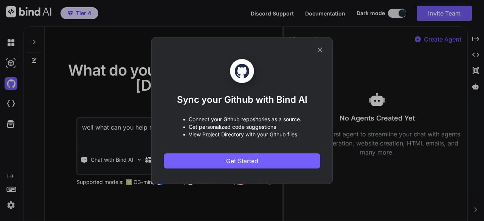
click at [15, 99] on div "Sync your Github with Bind AI • Connect your Github repositories as a source. •…" at bounding box center [242, 110] width 484 height 221
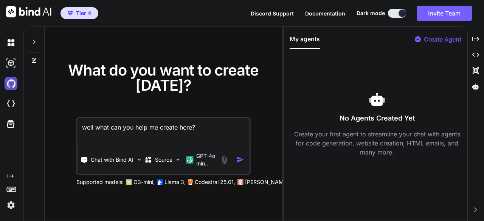
click at [8, 88] on img at bounding box center [11, 83] width 13 height 13
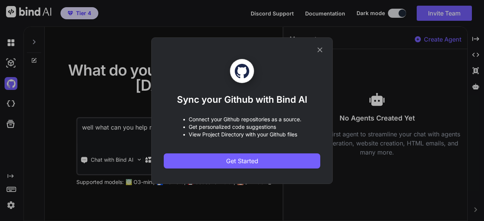
click at [9, 125] on div "Sync your Github with Bind AI • Connect your Github repositories as a source. •…" at bounding box center [242, 110] width 484 height 221
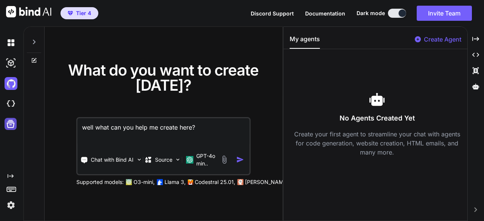
click at [12, 123] on icon at bounding box center [11, 124] width 8 height 8
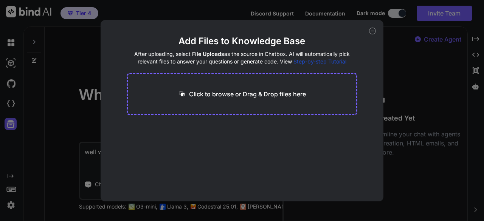
click at [11, 124] on div "Add Files to Knowledge Base After uploading, select File Uploads as the source …" at bounding box center [242, 110] width 484 height 221
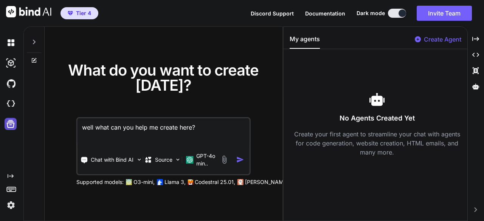
click at [12, 120] on icon at bounding box center [11, 124] width 8 height 8
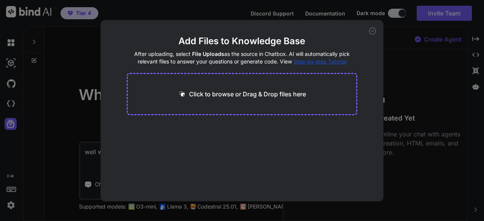
click at [12, 42] on div "Add Files to Knowledge Base After uploading, select File Uploads as the source …" at bounding box center [242, 110] width 484 height 221
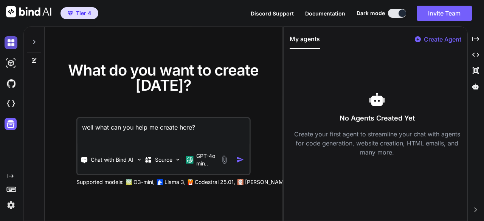
click at [10, 48] on img at bounding box center [11, 42] width 13 height 13
click at [12, 37] on img at bounding box center [11, 42] width 13 height 13
click at [9, 39] on img at bounding box center [11, 42] width 13 height 13
click at [7, 41] on img at bounding box center [11, 42] width 13 height 13
click at [8, 37] on img at bounding box center [11, 42] width 13 height 13
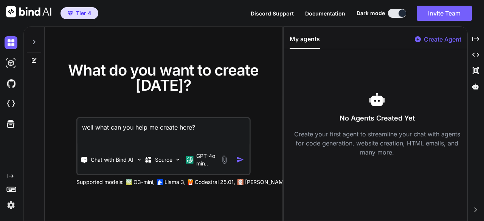
click at [129, 128] on textarea "well what can you help me create here?" at bounding box center [164, 132] width 172 height 28
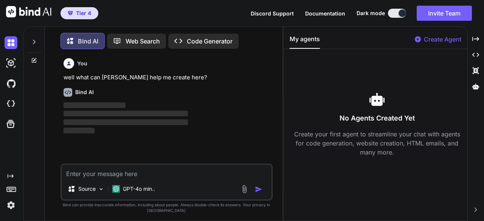
scroll to position [3, 0]
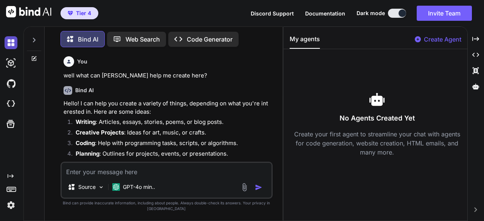
click at [9, 42] on img at bounding box center [11, 42] width 13 height 13
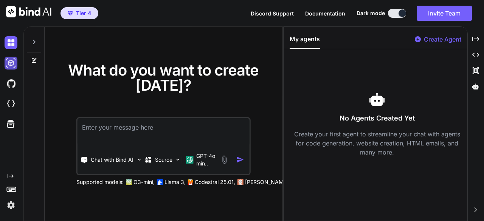
click at [14, 68] on img at bounding box center [11, 63] width 13 height 13
click at [12, 43] on img at bounding box center [11, 42] width 13 height 13
click at [10, 60] on img at bounding box center [11, 63] width 13 height 13
click at [5, 83] on img at bounding box center [11, 83] width 13 height 13
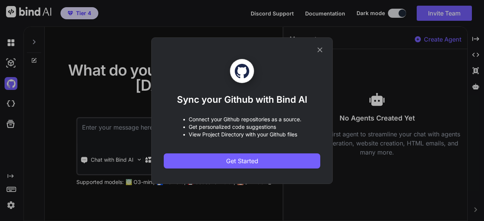
click at [14, 108] on div "Sync your Github with Bind AI • Connect your Github repositories as a source. •…" at bounding box center [242, 110] width 484 height 221
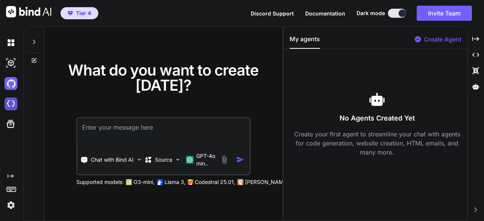
click at [7, 99] on img at bounding box center [11, 104] width 13 height 13
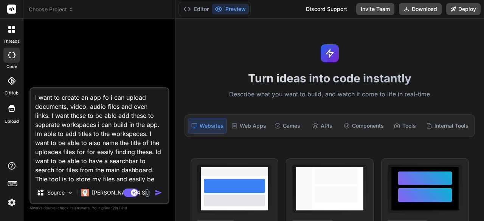
drag, startPoint x: 154, startPoint y: 180, endPoint x: 8, endPoint y: 8, distance: 225.6
click at [8, 8] on div "threads code GitHub Upload Choose Project Created with Pixso. Bind AI Web Searc…" at bounding box center [242, 110] width 484 height 221
type textarea "x"
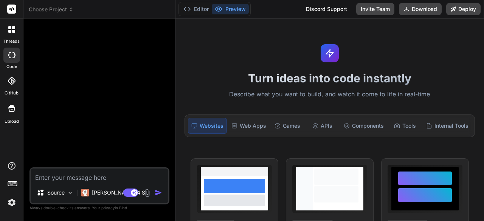
click at [110, 180] on textarea at bounding box center [100, 176] width 138 height 14
click at [258, 125] on div "Web Apps" at bounding box center [248, 126] width 41 height 16
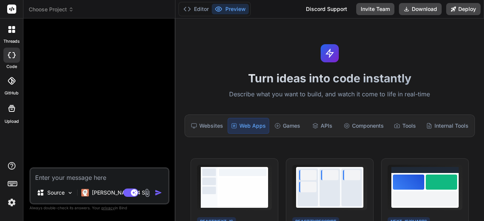
click at [54, 174] on textarea at bounding box center [100, 176] width 138 height 14
paste textarea "I want to create an app fo i can upload documents, video, audio files and even …"
type textarea "x"
type textarea "I want to create an app fo i can upload documents, video, audio files and even …"
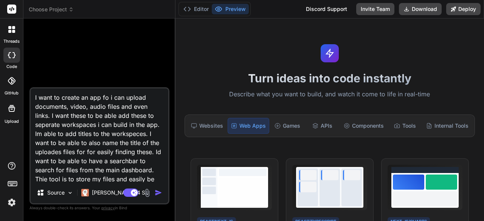
scroll to position [73, 0]
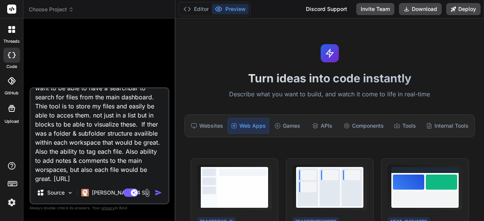
type textarea "x"
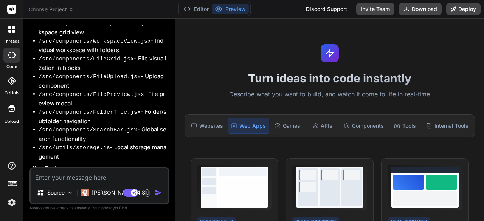
scroll to position [269, 0]
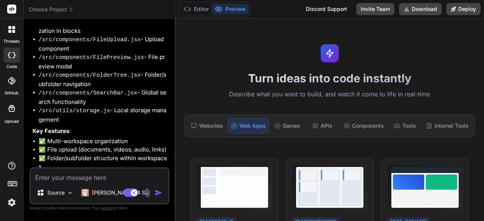
click at [57, 177] on textarea at bounding box center [100, 176] width 138 height 14
type textarea "x"
type textarea "t"
type textarea "x"
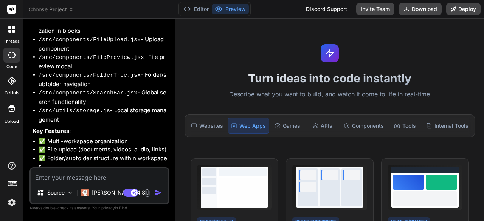
type textarea "y"
type textarea "x"
type textarea "ye"
type textarea "x"
type textarea "yes"
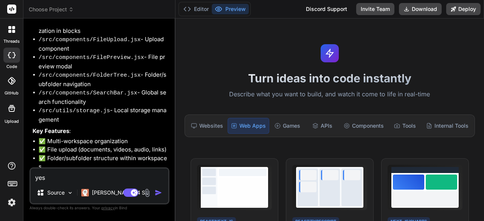
type textarea "x"
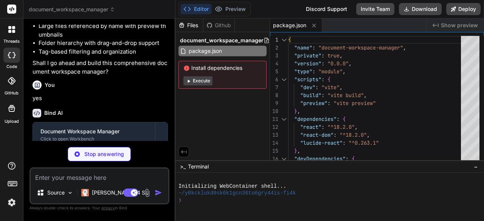
type textarea "x"
type textarea "<body> <div id="root"></div> <script type="module" src="/src/main.jsx"></script…"
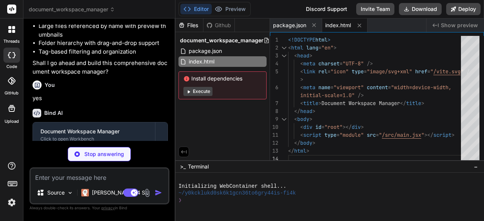
type textarea "x"
type textarea "}"
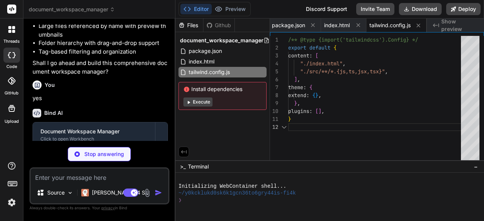
scroll to position [562, 0]
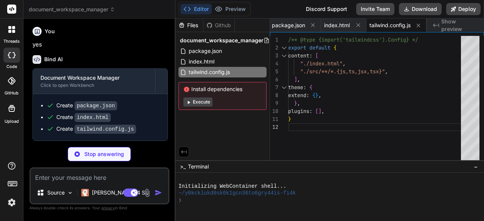
type textarea "x"
type textarea "export default { plugins: { tailwindcss: {}, autoprefixer: {}, }, }"
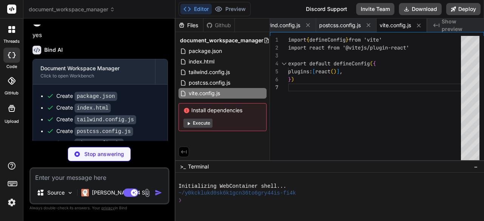
type textarea "x"
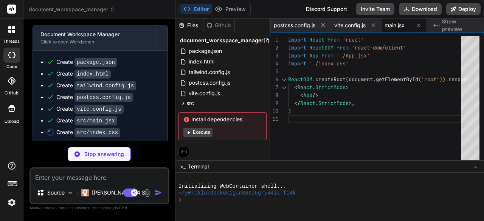
scroll to position [608, 0]
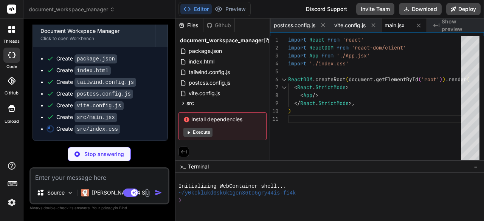
type textarea "x"
type textarea "} .file-grid { @apply grid gap-4; grid-template-columns: repeat(auto-fill, minm…"
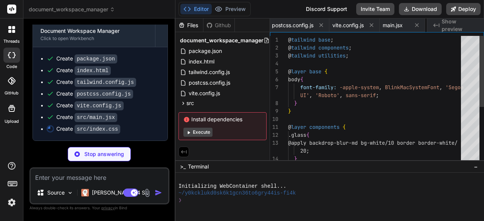
scroll to position [0, 204]
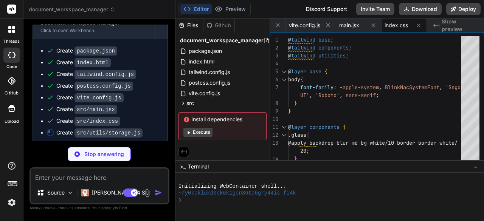
type textarea "x"
type textarea "};"
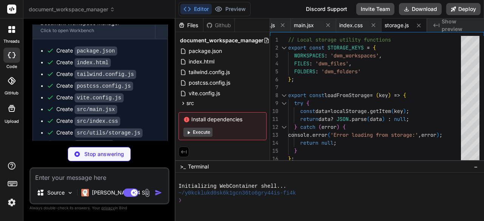
click at [483, 32] on div "Created with Pixso. Show preview" at bounding box center [455, 26] width 57 height 14
type textarea "x"
type textarea "onUpdateWorkspace={updateWorkspace} /> )} </div> ); } export default App;"
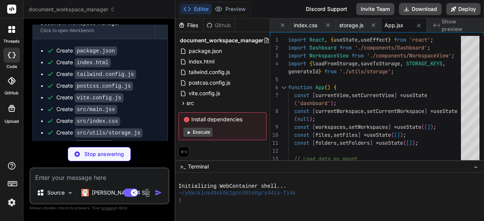
type textarea "x"
type textarea "</div> </div> ); } export default Dashboard;"
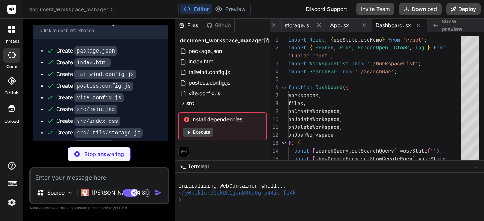
type textarea "x"
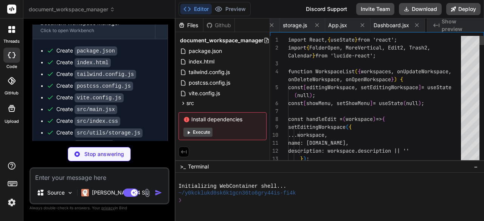
scroll to position [0, 414]
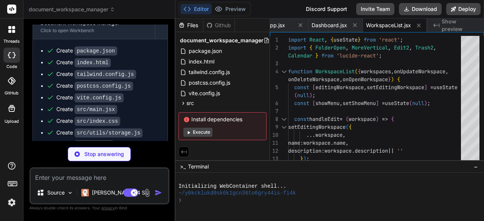
type textarea "x"
type textarea "); } export default SearchBar;"
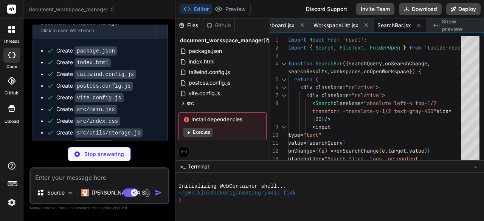
type textarea "x"
type textarea "export default WorkspaceView;"
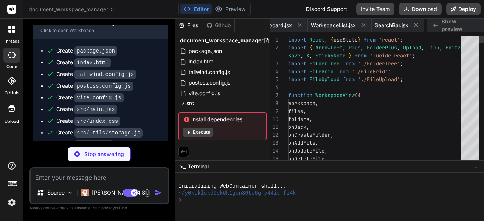
scroll to position [0, 534]
type textarea "x"
type textarea ")} </div> ); })} </div> ); } export default FolderTree;"
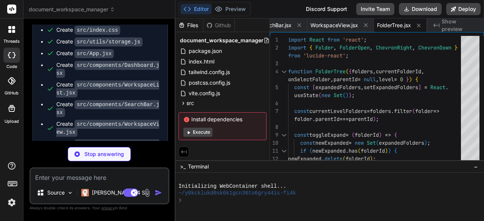
scroll to position [736, 0]
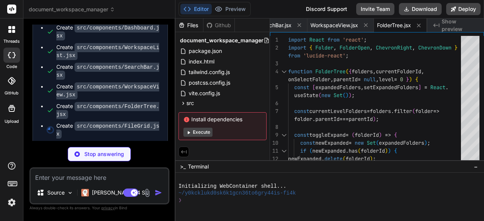
type textarea "x"
type textarea "</> ); } export default FileGrid;"
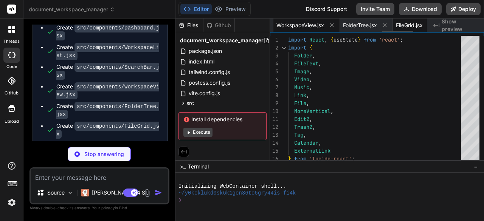
scroll to position [0, 635]
type textarea "x"
type textarea "export default FileUpload;"
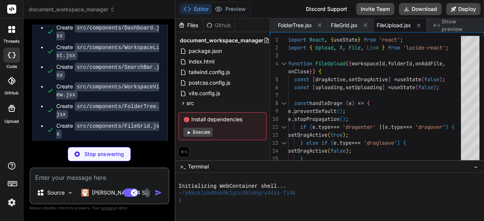
click at [191, 131] on button "Execute" at bounding box center [197, 132] width 29 height 9
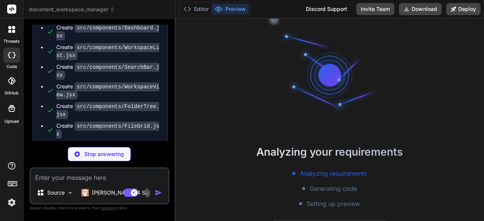
scroll to position [28, 0]
type textarea "x"
type textarea "} export default FilePreview;"
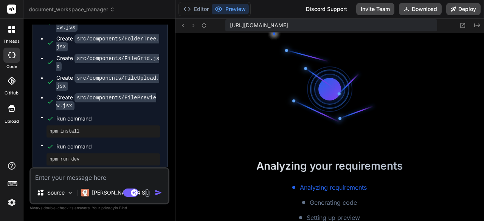
scroll to position [282, 0]
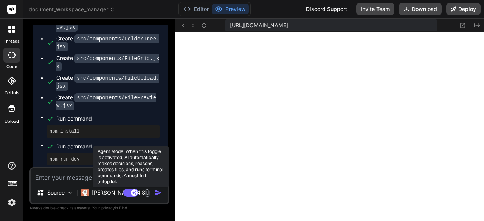
click at [129, 189] on rect at bounding box center [130, 193] width 15 height 8
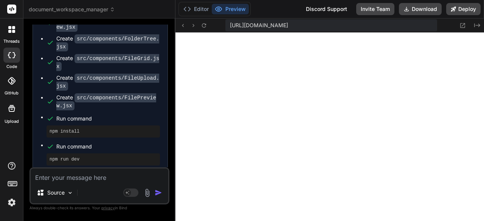
click at [109, 177] on textarea at bounding box center [100, 176] width 138 height 14
paste textarea "OK so I sidebar to be able to be minimized so it can disappear I can focus more…"
type textarea "x"
type textarea "OK so I sidebar to be able to be minimized so it can disappear I can focus more…"
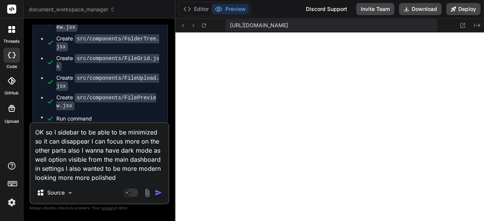
type textarea "x"
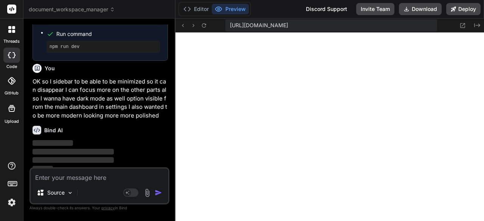
scroll to position [917, 0]
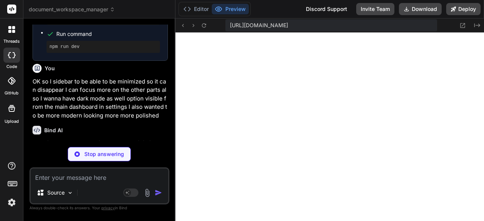
type textarea "x"
type textarea ""postcss": "^[DATE]", "tailwindcss": "^3.3.0", "vite": "^4.4.5" } }"
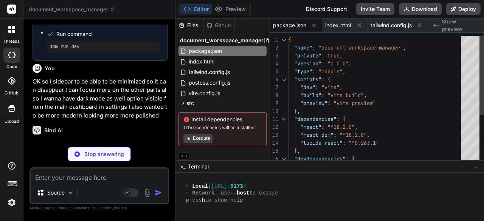
type textarea "x"
type textarea "<body> <div id="root"></div> <script type="module" src="/src/main.jsx"></script…"
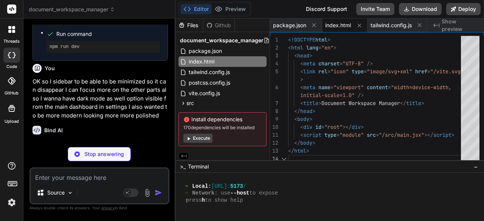
scroll to position [310, 0]
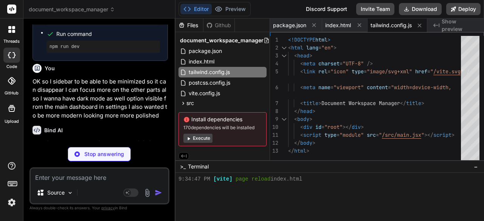
type textarea "x"
type textarea "}, }, }, plugins: [], }"
type textarea "x"
type textarea "export default { plugins: { tailwindcss: {}, autoprefixer: {}, }, }"
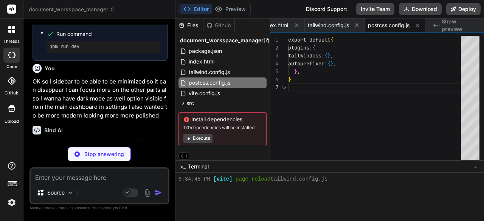
scroll to position [0, 113]
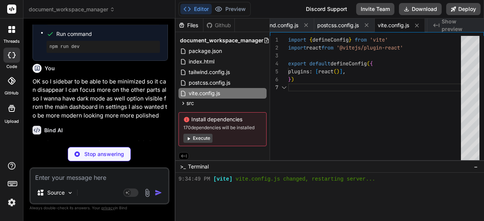
type textarea "x"
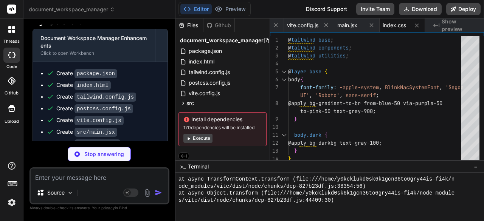
scroll to position [536, 0]
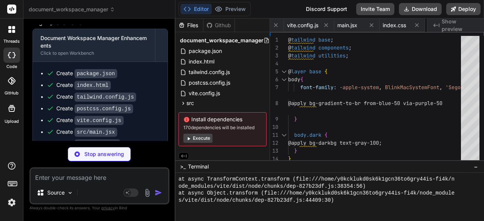
type textarea "x"
type textarea "if (fileName && fileName.includes('http')) return 'Link'; return 'File'; };"
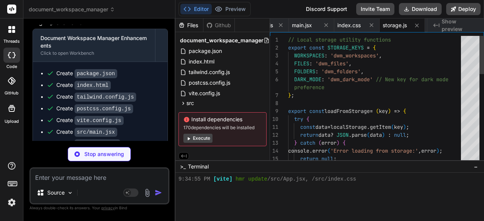
scroll to position [762, 0]
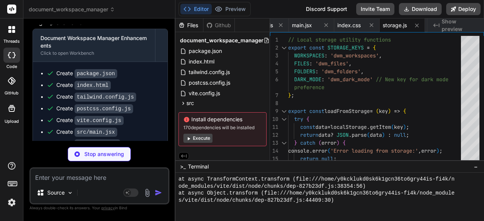
type textarea "x"
type textarea "} export default App;"
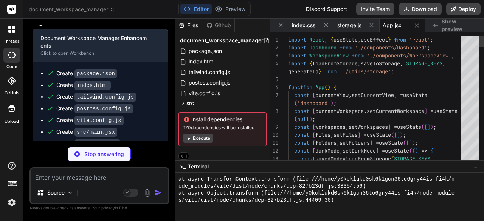
scroll to position [988, 0]
type textarea "x"
type textarea "export default ThemeToggle;"
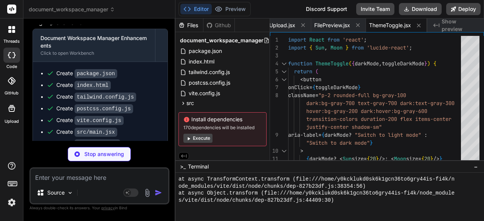
scroll to position [1420, 0]
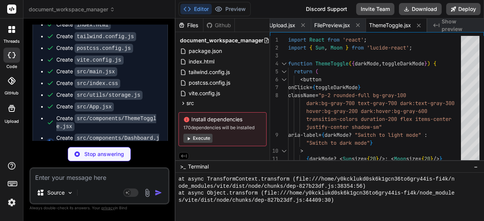
type textarea "x"
type textarea "export default Dashboard;"
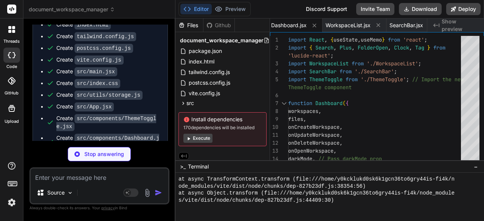
scroll to position [1439, 0]
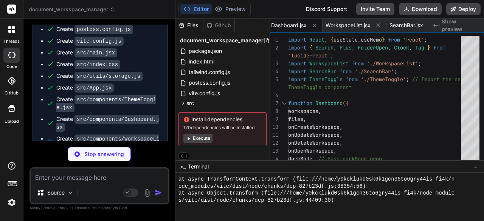
type textarea "x"
type textarea "} export default WorkspaceList;"
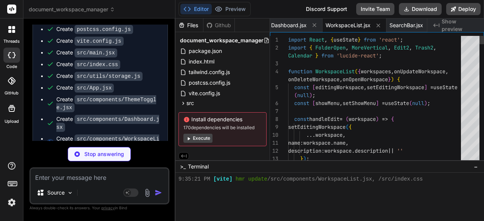
scroll to position [1440, 0]
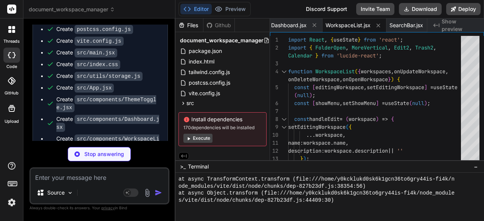
type textarea "x"
type textarea "export default SearchBar;"
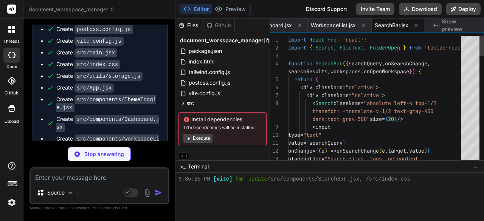
scroll to position [1666, 0]
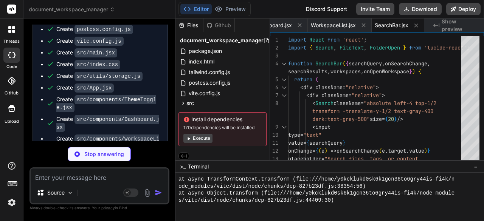
type textarea "x"
type textarea ")} </div> </div> ); } export default WorkspaceView;"
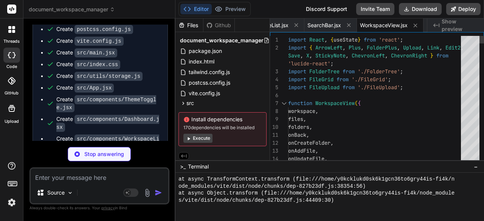
scroll to position [1892, 0]
type textarea "x"
type textarea "</div> ); })} </div> ); } export default FolderTree;"
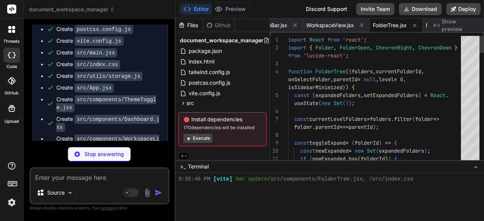
scroll to position [2118, 0]
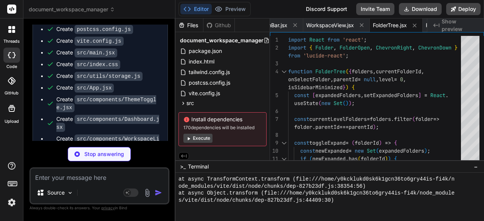
type textarea "x"
type textarea "} export default FileGrid;"
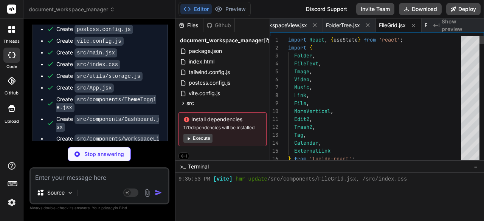
scroll to position [2344, 0]
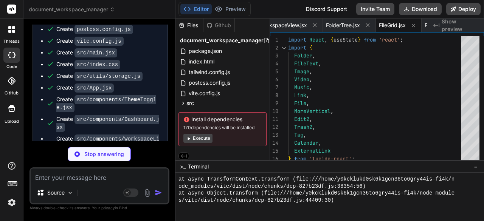
type textarea "x"
type textarea "export default FileUpload;"
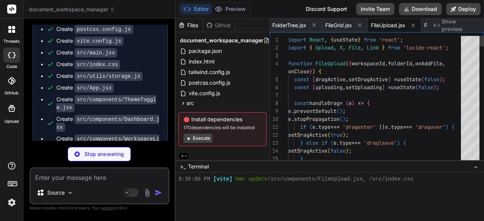
scroll to position [2569, 0]
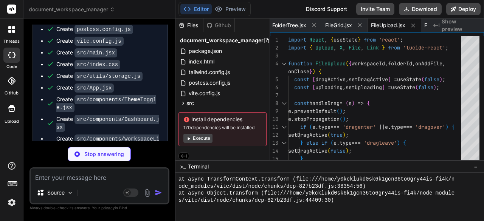
type textarea "x"
type textarea "</div> ); } export default FilePreview;"
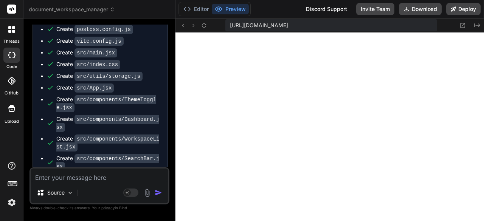
scroll to position [3056, 0]
click at [65, 180] on textarea at bounding box center [100, 176] width 138 height 14
type textarea "x"
type textarea "f"
type textarea "x"
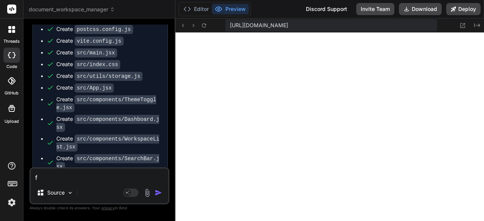
type textarea "fi"
type textarea "x"
type textarea "fix"
type textarea "x"
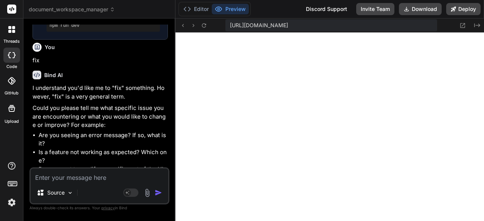
scroll to position [1747, 0]
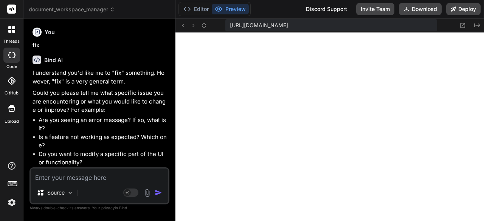
click at [50, 174] on textarea at bounding box center [100, 176] width 138 height 14
type textarea "x"
type textarea "i"
type textarea "x"
type textarea "i"
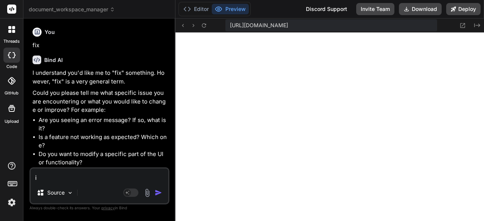
type textarea "x"
type textarea "i r"
type textarea "x"
type textarea "i re"
type textarea "x"
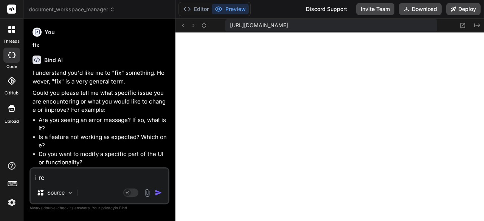
type textarea "i rec"
type textarea "x"
type textarea "i reci"
type textarea "x"
type textarea "i recie"
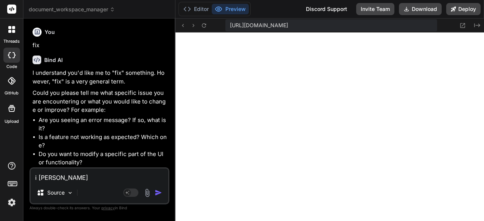
type textarea "x"
type textarea "i reciev"
type textarea "x"
type textarea "i recieve"
type textarea "x"
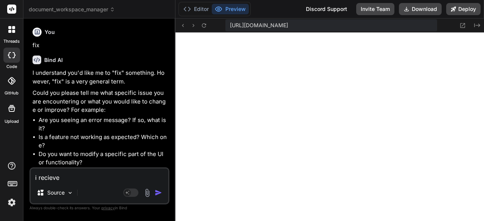
type textarea "i recieved"
type textarea "x"
type textarea "i recieved"
type textarea "x"
type textarea "i recieved a"
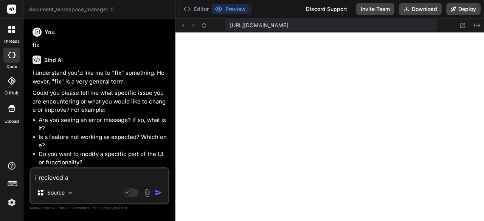
type textarea "x"
type textarea "i recieved an"
type textarea "x"
type textarea "i recieved ane"
type textarea "x"
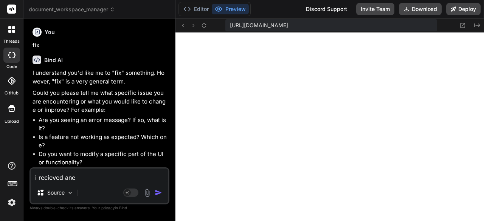
type textarea "i recieved ane"
type textarea "x"
type textarea "i recieved ane"
type textarea "x"
type textarea "i recieved an"
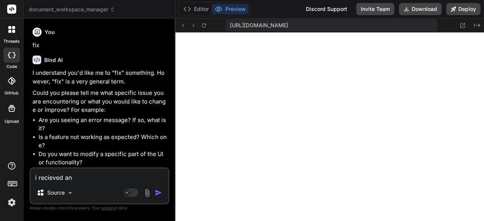
type textarea "x"
type textarea "i recieved an"
type textarea "x"
type textarea "i recieved an e"
type textarea "x"
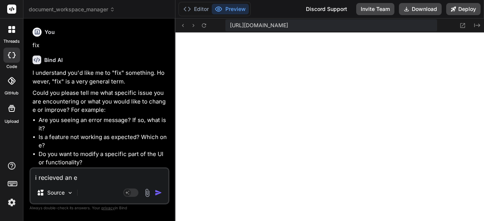
type textarea "i recieved an er"
type textarea "x"
type textarea "i recieved an err"
type textarea "x"
type textarea "i recieved an erro"
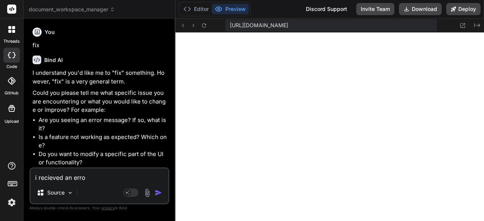
type textarea "x"
type textarea "i recieved an error"
type textarea "x"
type textarea "i recieved an error"
type textarea "x"
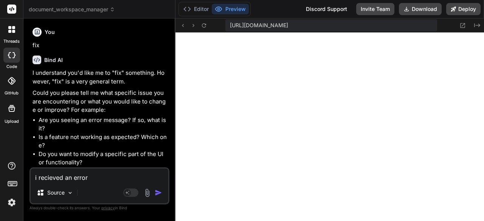
type textarea "i recieved an error a"
type textarea "x"
type textarea "i recieved an error an"
type textarea "x"
type textarea "i recieved an error and"
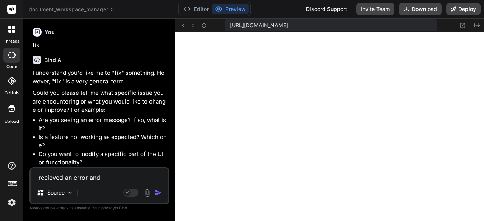
type textarea "x"
type textarea "i recieved an error and"
type textarea "x"
type textarea "i recieved an error and i"
type textarea "x"
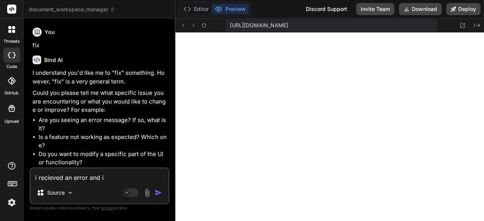
type textarea "i recieved an error and i"
type textarea "x"
type textarea "i recieved an error and i c"
type textarea "x"
type textarea "i recieved an error and i ca"
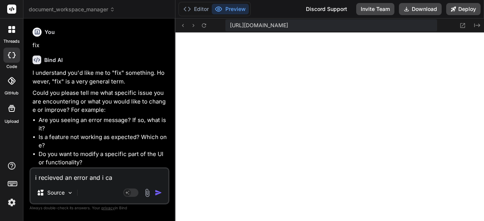
type textarea "x"
type textarea "i recieved an error and i can"
type textarea "x"
type textarea "i recieved an error and i can"
type textarea "x"
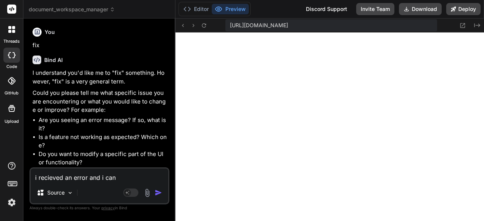
type textarea "i recieved an error and i can s"
type textarea "x"
type textarea "i recieved an error and i can se"
type textarea "x"
type textarea "i recieved an error and i can see"
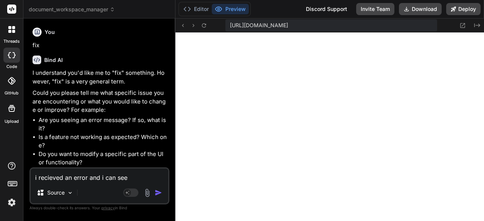
type textarea "x"
type textarea "i recieved an error and i can see"
type textarea "x"
type textarea "i recieved an error and i can see t"
type textarea "x"
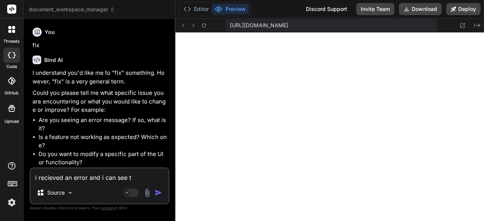
type textarea "i recieved an error and i can see th"
type textarea "x"
type textarea "i recieved an error and i can see the"
type textarea "x"
type textarea "i recieved an error and i can see the"
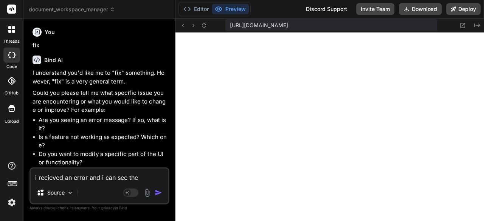
type textarea "x"
type textarea "i recieved an error and i can see the a"
type textarea "x"
type textarea "i recieved an error and i can see the ap"
type textarea "x"
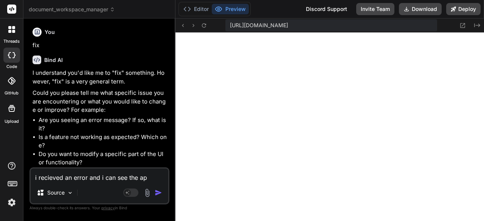
type textarea "i recieved an error and i can see the app"
type textarea "x"
type textarea "i recieved an error and i can see the appi"
type textarea "x"
type textarea "i recieved an error and i can see the app"
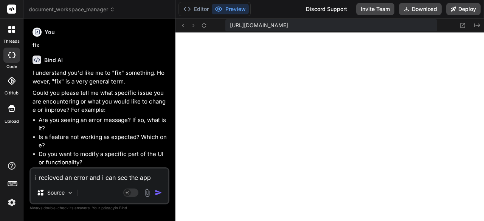
type textarea "x"
type textarea "i recieved an error and i can see the ap"
type textarea "x"
type textarea "i recieved an error and i can see the app"
type textarea "x"
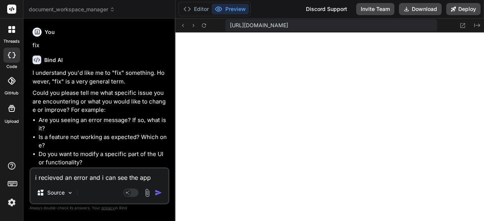
type textarea "i recieved an error and i can see the app"
type textarea "x"
type textarea "i recieved an error and i can see the app i"
type textarea "x"
type textarea "i recieved an error and i can see the app in"
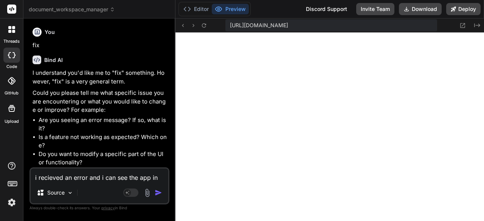
type textarea "x"
type textarea "i recieved an error and i can see the app in"
type textarea "x"
type textarea "i recieved an error and i can see the app in t"
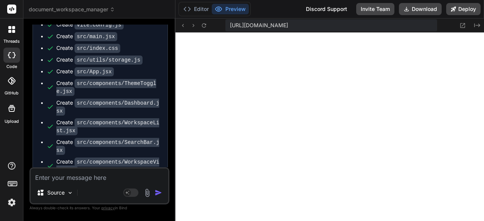
scroll to position [2234, 0]
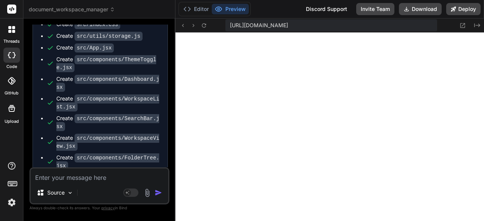
click at [226, 6] on button "Preview" at bounding box center [230, 9] width 37 height 11
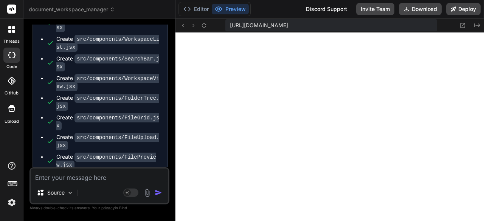
scroll to position [2309, 0]
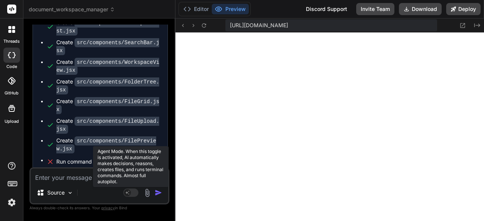
click at [136, 193] on rect at bounding box center [130, 193] width 15 height 8
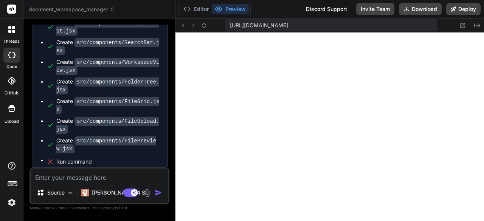
click at [65, 177] on textarea at bounding box center [100, 176] width 138 height 14
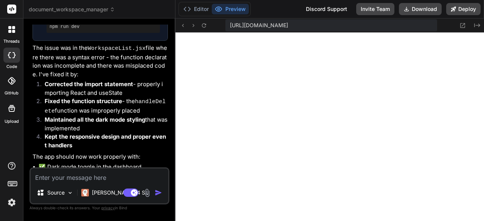
scroll to position [2666, 0]
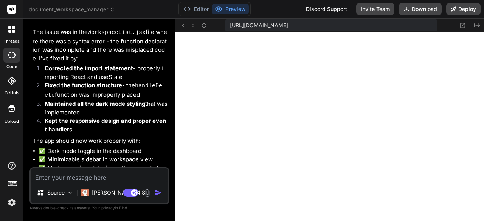
click at [226, 12] on button "Preview" at bounding box center [230, 9] width 37 height 11
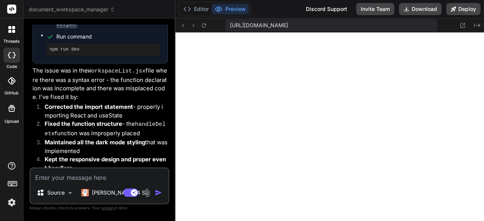
scroll to position [2629, 0]
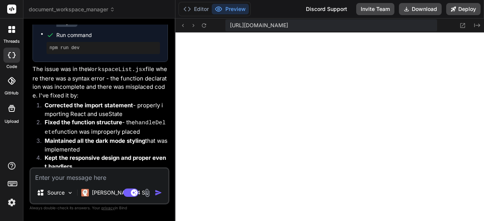
click at [78, 178] on textarea at bounding box center [100, 176] width 138 height 14
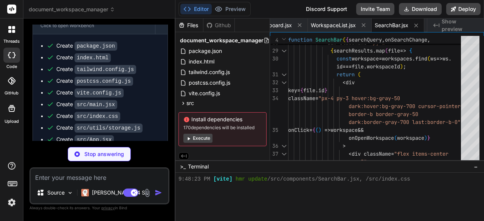
scroll to position [2997, 0]
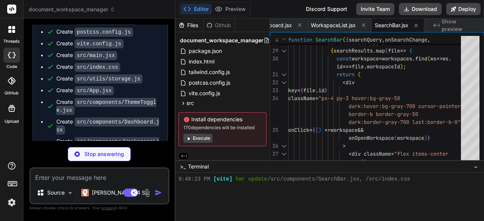
click at [40, 143] on div "You I want to create an app fo i can upload documents, video, audio files and e…" at bounding box center [99, 123] width 140 height 196
click at [42, 142] on div "You I want to create an app fo i can upload documents, video, audio files and e…" at bounding box center [99, 123] width 140 height 196
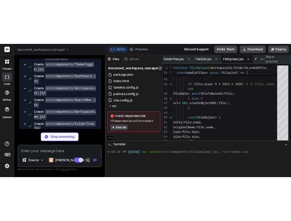
scroll to position [0, 744]
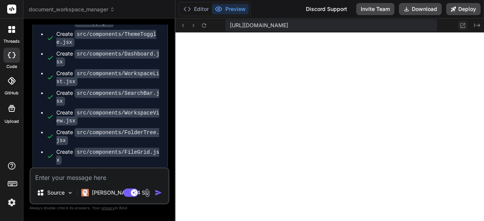
click at [463, 25] on icon at bounding box center [463, 25] width 5 height 5
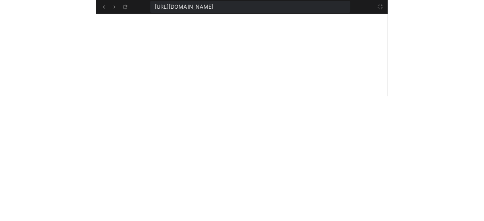
scroll to position [3065, 0]
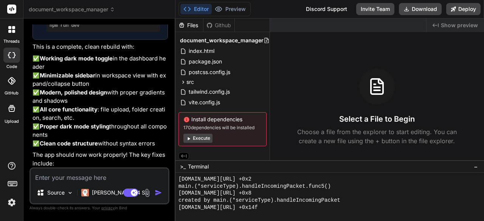
scroll to position [663, 0]
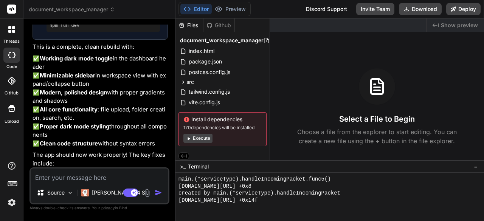
click at [74, 169] on li "Removed all syntax errors and malformed code" at bounding box center [103, 173] width 129 height 9
click at [80, 169] on li "Removed all syntax errors and malformed code" at bounding box center [103, 173] width 129 height 9
click at [86, 151] on p "The app should now work properly! The key fixes include:" at bounding box center [100, 159] width 135 height 17
click at [53, 151] on p "The app should now work properly! The key fixes include:" at bounding box center [100, 159] width 135 height 17
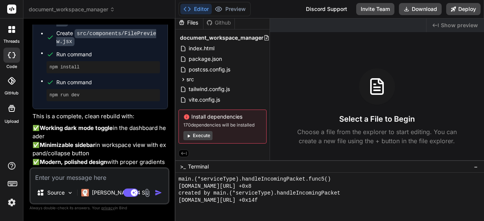
scroll to position [2500, 0]
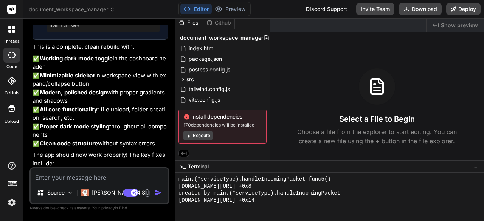
click at [195, 136] on button "Execute" at bounding box center [197, 135] width 29 height 9
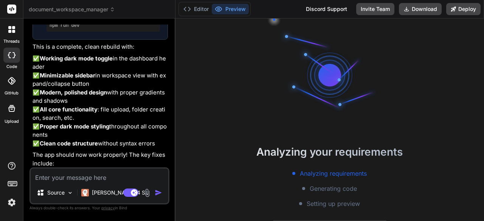
scroll to position [748, 0]
type textarea "x"
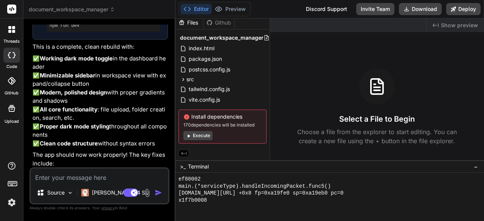
scroll to position [2500, 0]
click at [49, 181] on textarea at bounding box center [100, 176] width 138 height 14
type textarea "d"
type textarea "x"
type textarea "do"
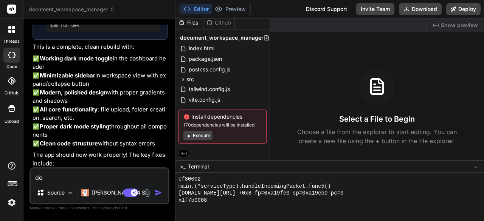
type textarea "x"
type textarea "don"
type textarea "x"
type textarea "done"
type textarea "x"
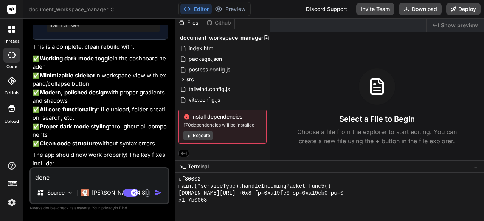
type textarea "done?"
type textarea "x"
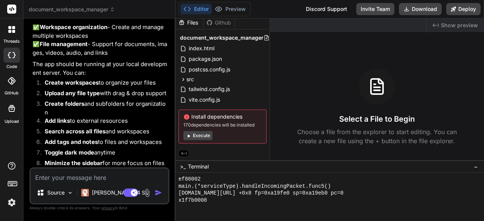
scroll to position [2870, 0]
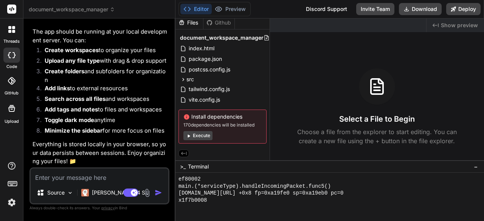
click at [203, 135] on button "Execute" at bounding box center [197, 135] width 29 height 9
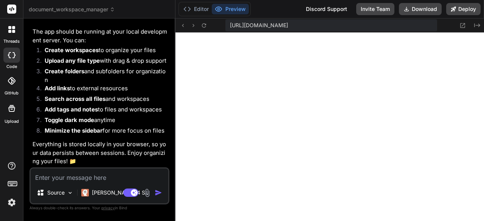
scroll to position [2089, 0]
click at [235, 8] on button "Preview" at bounding box center [230, 9] width 37 height 11
click at [463, 11] on button "Deploy" at bounding box center [463, 9] width 34 height 12
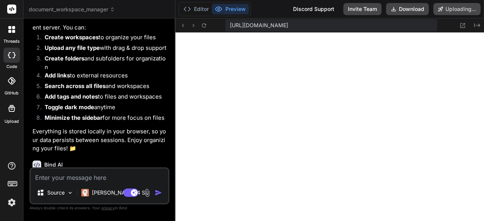
scroll to position [2935, 0]
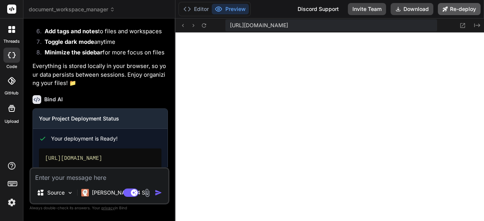
type textarea "x"
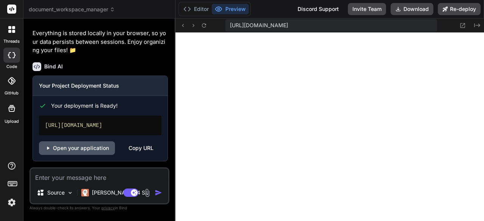
click at [62, 149] on link "Open your application" at bounding box center [77, 148] width 76 height 14
click at [54, 174] on textarea at bounding box center [100, 176] width 138 height 14
type textarea "g"
type textarea "x"
type textarea "gr"
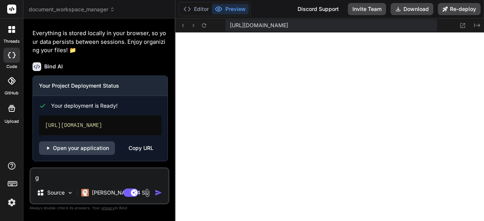
type textarea "x"
type textarea "gre"
type textarea "x"
type textarea "grea"
type textarea "x"
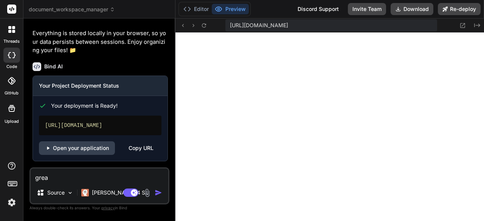
type textarea "great"
type textarea "x"
type textarea "great."
type textarea "x"
type textarea "great."
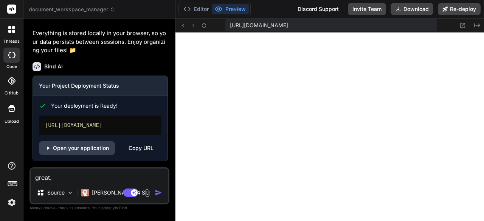
type textarea "x"
type textarea "great. n"
type textarea "x"
type textarea "great. no"
type textarea "x"
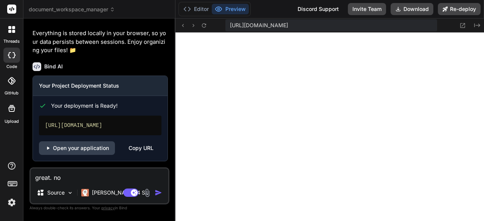
type textarea "great. now"
type textarea "x"
type textarea "great. now"
type textarea "x"
type textarea "great. now c"
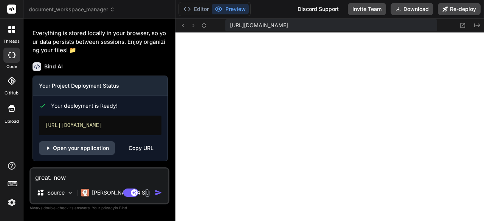
type textarea "x"
type textarea "great. now ca"
type textarea "x"
type textarea "great. now cab"
type textarea "x"
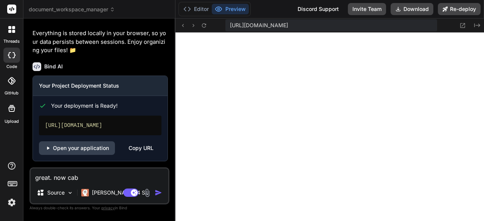
type textarea "great. now ca"
type textarea "x"
type textarea "great. now can"
type textarea "x"
type textarea "great. now can"
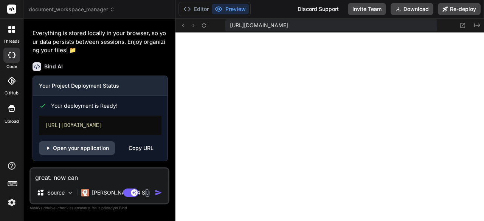
type textarea "x"
type textarea "great. now can y"
type textarea "x"
type textarea "great. now can yo"
type textarea "x"
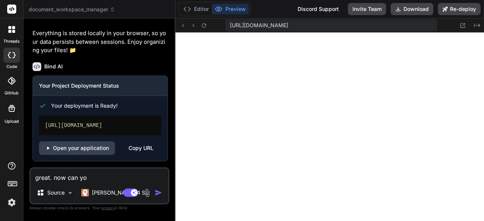
type textarea "great. now can you"
type textarea "x"
type textarea "great. now can you"
type textarea "x"
type textarea "great. now can you a"
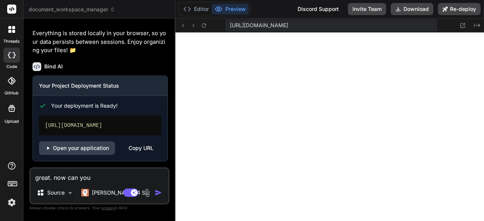
type textarea "x"
type textarea "great. now can you ad"
type textarea "x"
type textarea "great. now can you add"
type textarea "x"
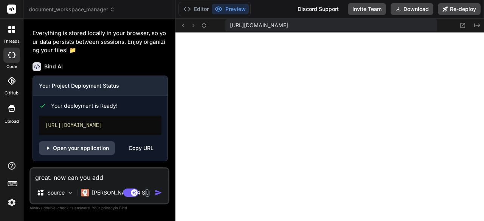
type textarea "great. now can you add"
type textarea "x"
type textarea "great. now can you add"
type textarea "x"
type textarea "great. now can you add s"
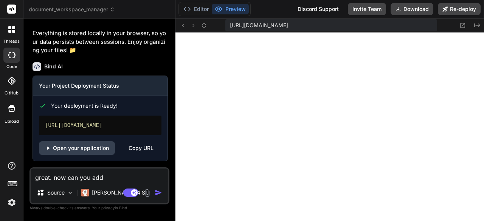
type textarea "x"
type textarea "great. now can you add si"
type textarea "x"
type textarea "great. now can you add sid"
type textarea "x"
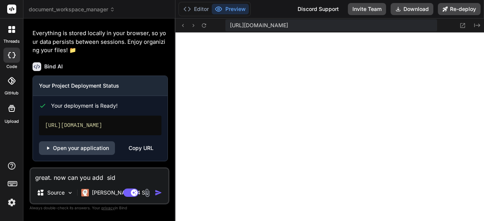
type textarea "great. now can you add side"
type textarea "x"
type textarea "great. now can you add side"
type textarea "x"
type textarea "great. now can you add side b"
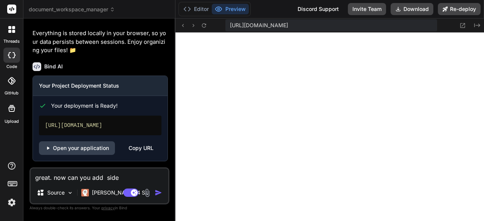
type textarea "x"
type textarea "great. now can you add side ba"
type textarea "x"
type textarea "great. now can you add side bar"
type textarea "x"
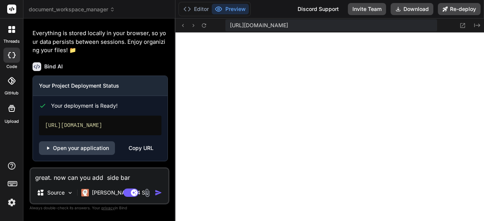
type textarea "great. now can you add side bar"
type textarea "x"
type textarea "great. now can you add side bar w"
type textarea "x"
type textarea "great. now can you add side bar wi"
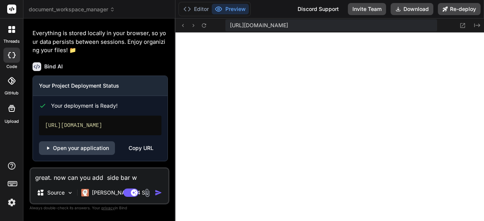
type textarea "x"
type textarea "great. now can you add side bar wit"
type textarea "x"
type textarea "great. now can you add side bar with"
type textarea "x"
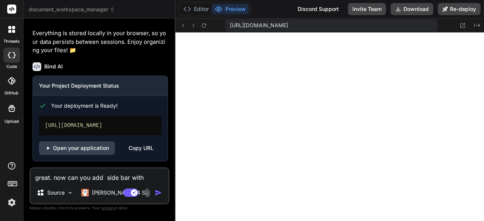
type textarea "great. now can you add side bar with"
type textarea "x"
type textarea "great. now can you add side bar with f"
type textarea "x"
type textarea "great. now can you add side bar with fo"
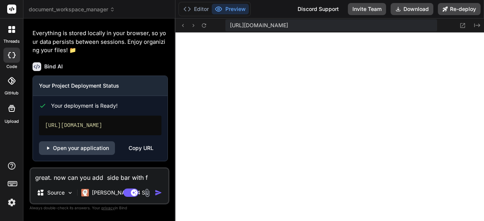
type textarea "x"
type textarea "great. now can you add side bar with fol"
type textarea "x"
type textarea "great. now can you add side bar with fold"
type textarea "x"
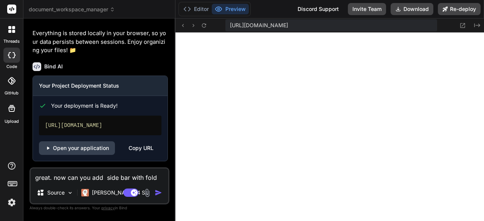
type textarea "great. now can you add side bar with folde"
type textarea "x"
type textarea "great. now can you add side bar with folder"
type textarea "x"
type textarea "great. now can you add side bar with folders"
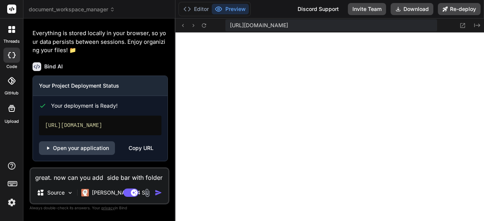
type textarea "x"
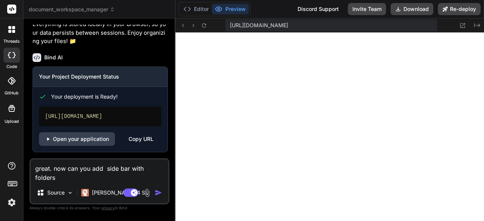
type textarea "great. now can you add side bar with folders"
type textarea "x"
type textarea "great. now can you add side bar with folders a"
type textarea "x"
type textarea "great. now can you add side bar with folders an"
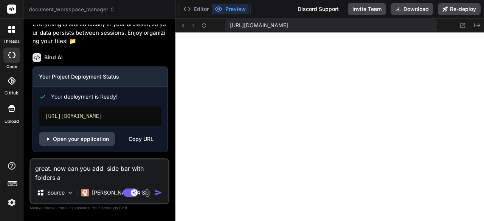
type textarea "x"
type textarea "great. now can you add side bar with folders and"
type textarea "x"
type textarea "great. now can you add side bar with folders and"
type textarea "x"
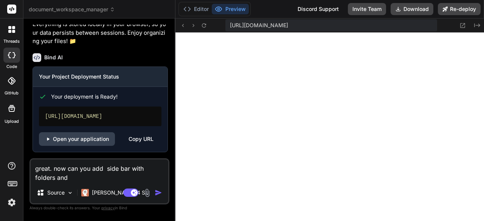
type textarea "great. now can you add side bar with folders and s"
type textarea "x"
type textarea "great. now can you add side bar with folders and su"
type textarea "x"
type textarea "great. now can you add side bar with folders and sub"
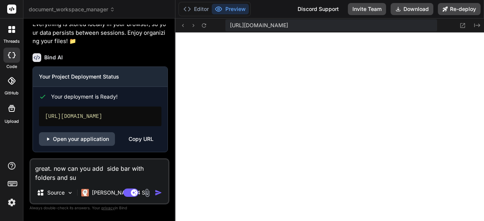
type textarea "x"
type textarea "great. now can you add side bar with folders and subf"
type textarea "x"
type textarea "great. now can you add side bar with folders and subfo"
type textarea "x"
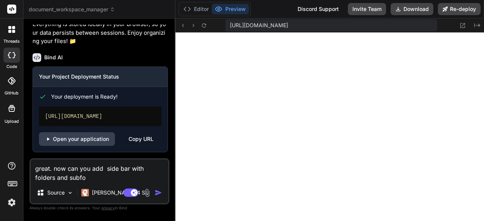
type textarea "great. now can you add side bar with folders and subfol"
type textarea "x"
type textarea "great. now can you add side bar with folders and subfold"
type textarea "x"
type textarea "great. now can you add side bar with folders and subfolde"
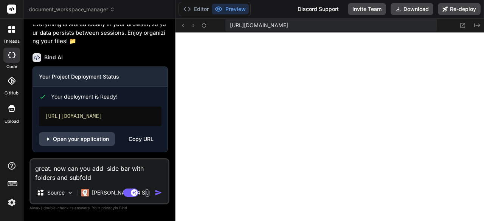
type textarea "x"
type textarea "great. now can you add side bar with folders and subfolder"
type textarea "x"
type textarea "great. now can you add side bar with folders and subfolders"
type textarea "x"
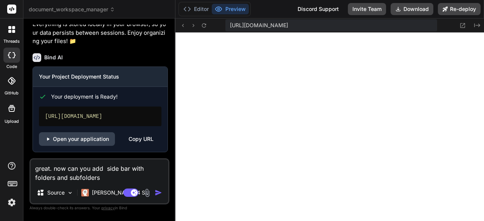
type textarea "great. now can you add side bar with folders and subfolders"
type textarea "x"
type textarea "great. now can you add side bar with folders and subfolders t"
type textarea "x"
type textarea "great. now can you add side bar with folders and subfolders to"
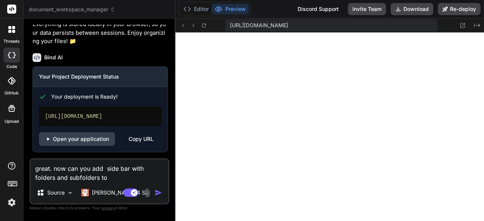
type textarea "x"
type textarea "great. now can you add side bar with folders and subfolders toa"
type textarea "x"
type textarea "great. now can you add side bar with folders and subfolders toad"
type textarea "x"
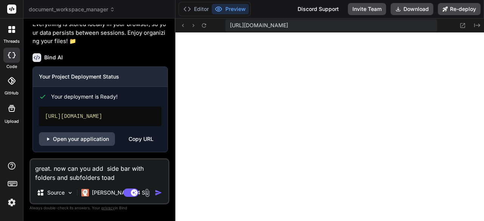
type textarea "great. now can you add side bar with folders and subfolders toadd"
type textarea "x"
type textarea "great. now can you add side bar with folders and subfolders toadd"
type textarea "x"
type textarea "great. now can you add side bar with folders and subfolders toadd f"
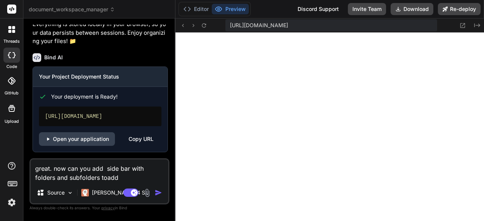
type textarea "x"
type textarea "great. now can you add side bar with folders and subfolders toadd fi"
type textarea "x"
type textarea "great. now can you add side bar with folders and subfolders toadd fil"
type textarea "x"
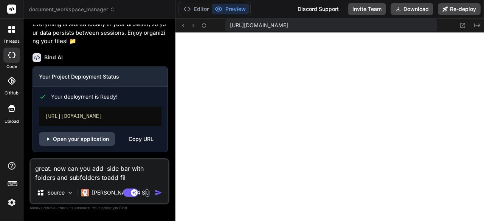
type textarea "great. now can you add side bar with folders and subfolders toadd file"
type textarea "x"
type textarea "great. now can you add side bar with folders and subfolders toadd files"
type textarea "x"
click at [49, 179] on textarea "great. now can you add side bar with folders and subfolders toadd files" at bounding box center [100, 171] width 138 height 23
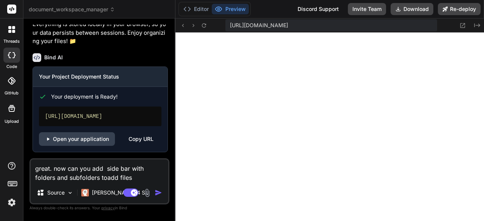
click at [145, 174] on textarea "great. now can you add side bar with folders and subfolders toadd files" at bounding box center [100, 171] width 138 height 23
click at [146, 173] on textarea "great. now can you add side bar with folders and subfolders toadd files" at bounding box center [100, 171] width 138 height 23
type textarea "great. now can you add side bar withfolders and subfolders toadd files"
type textarea "x"
type textarea "great. now can you add side bar witfolders and subfolders toadd files"
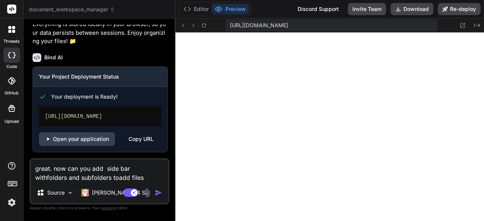
type textarea "x"
type textarea "great. now can you add side bar wifolders and subfolders toadd files"
type textarea "x"
type textarea "great. now can you add side bar wfolders and subfolders toadd files"
type textarea "x"
